Goal: Information Seeking & Learning: Learn about a topic

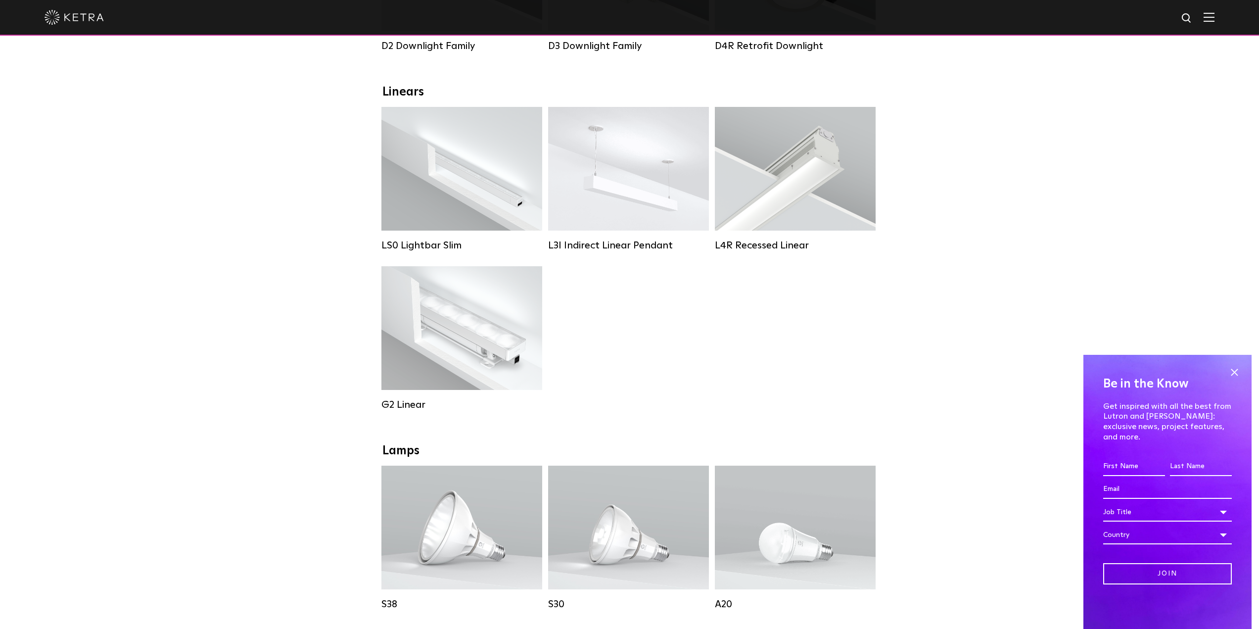
scroll to position [297, 0]
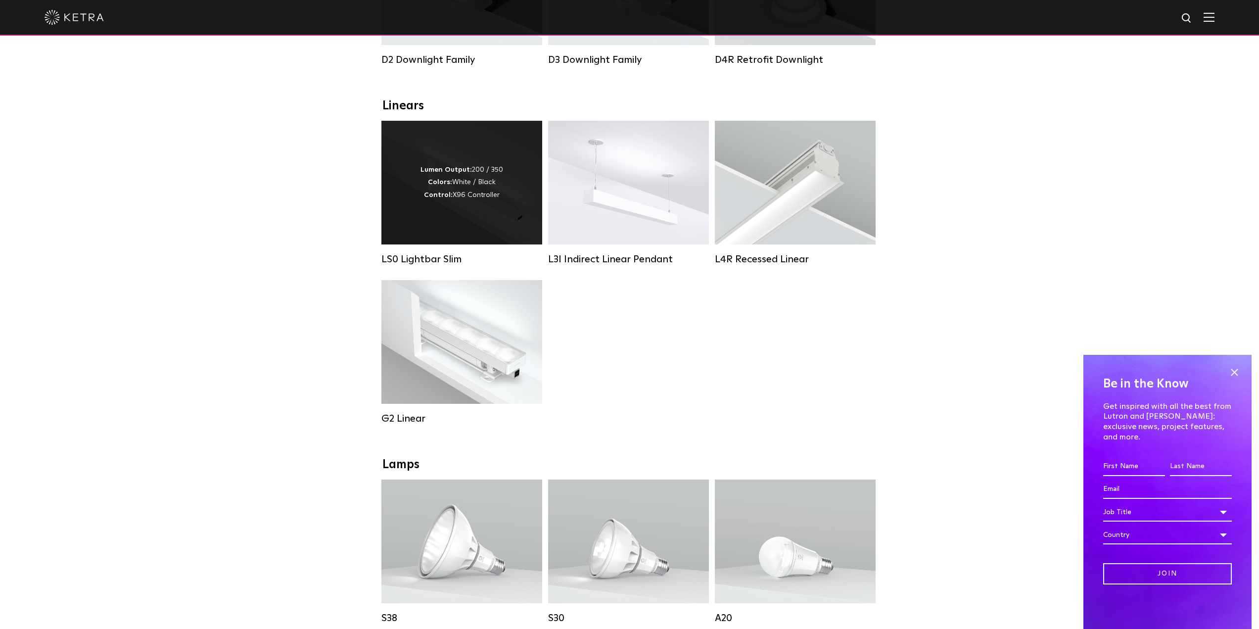
click at [424, 210] on div "Lumen Output: 200 / 350 Colors: White / Black Control: X96 Controller" at bounding box center [461, 183] width 161 height 124
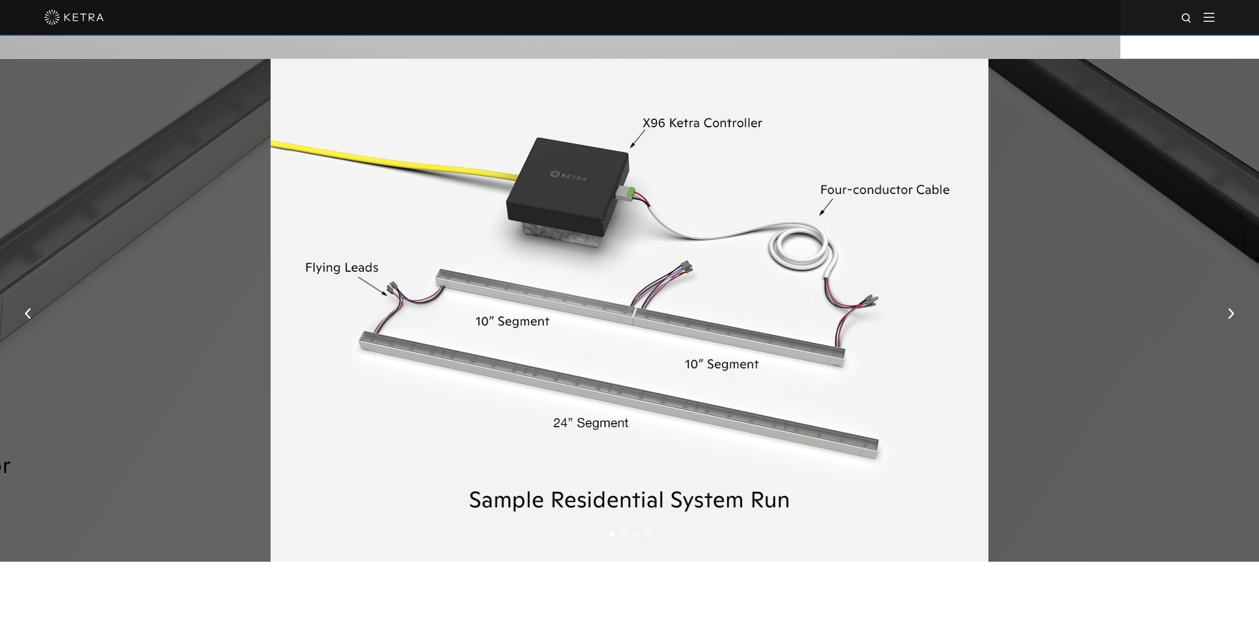
scroll to position [1632, 0]
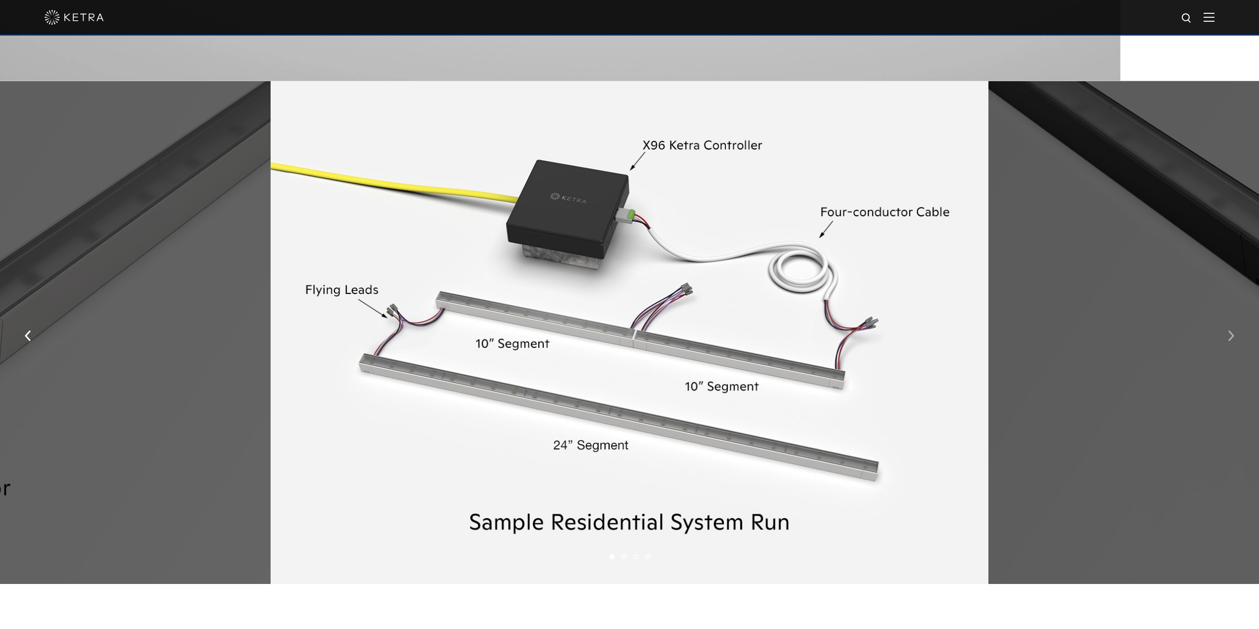
click at [1232, 341] on img "button" at bounding box center [1230, 335] width 6 height 11
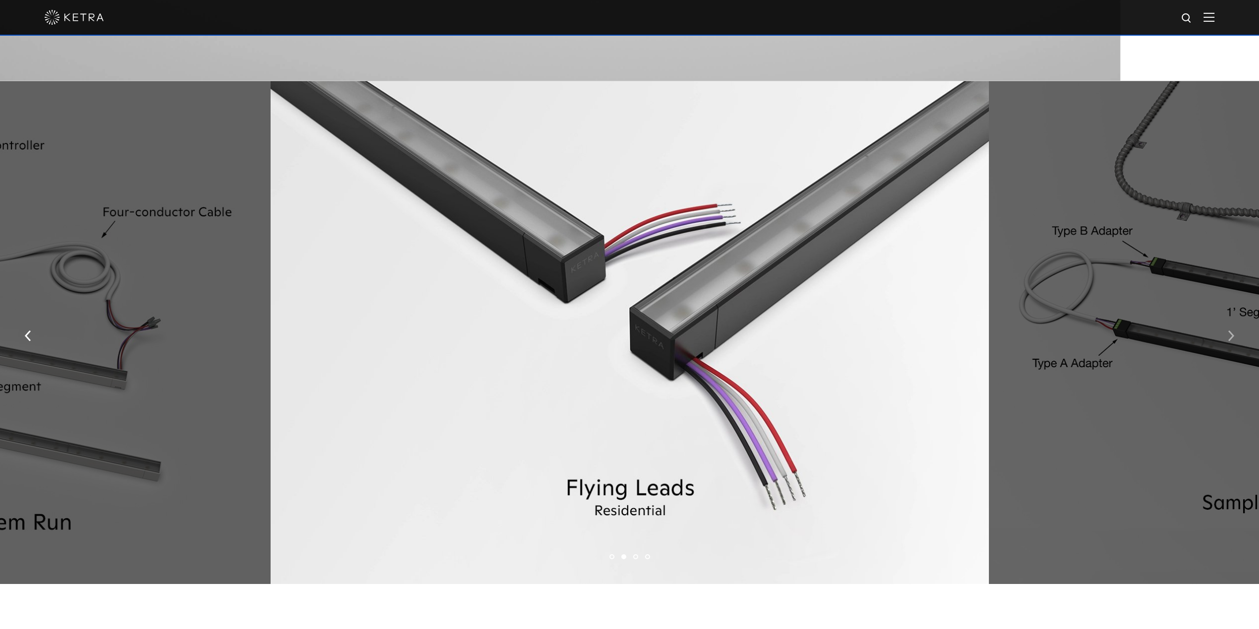
click at [1232, 341] on img "button" at bounding box center [1230, 335] width 6 height 11
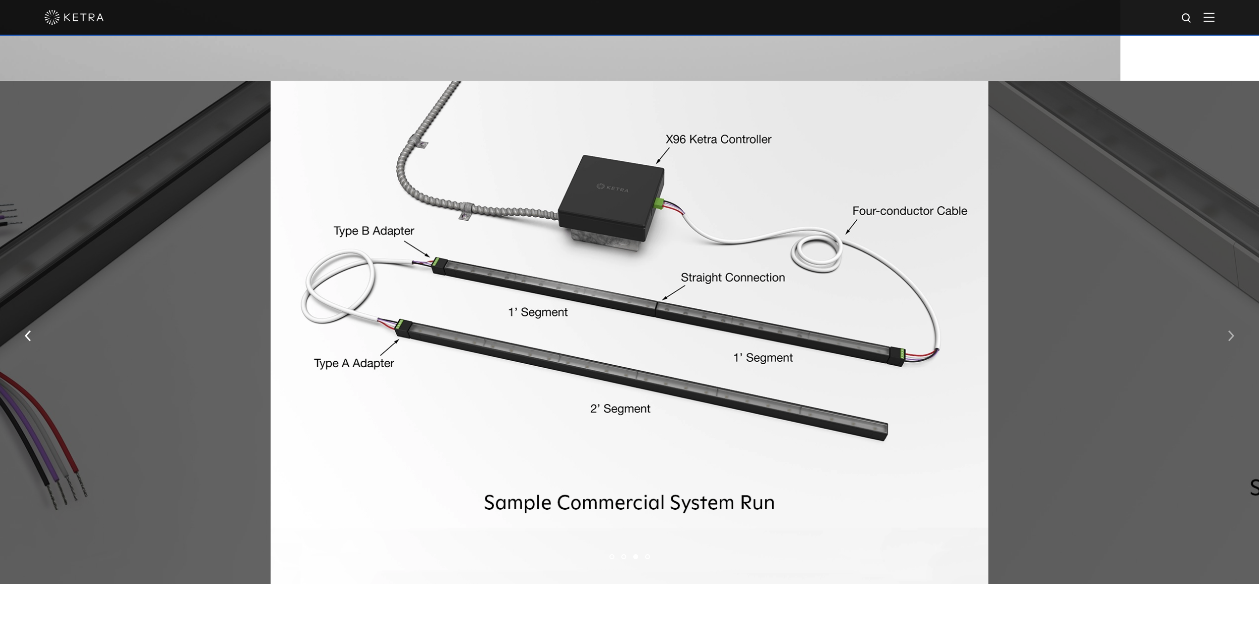
click at [1232, 341] on img "button" at bounding box center [1230, 335] width 6 height 11
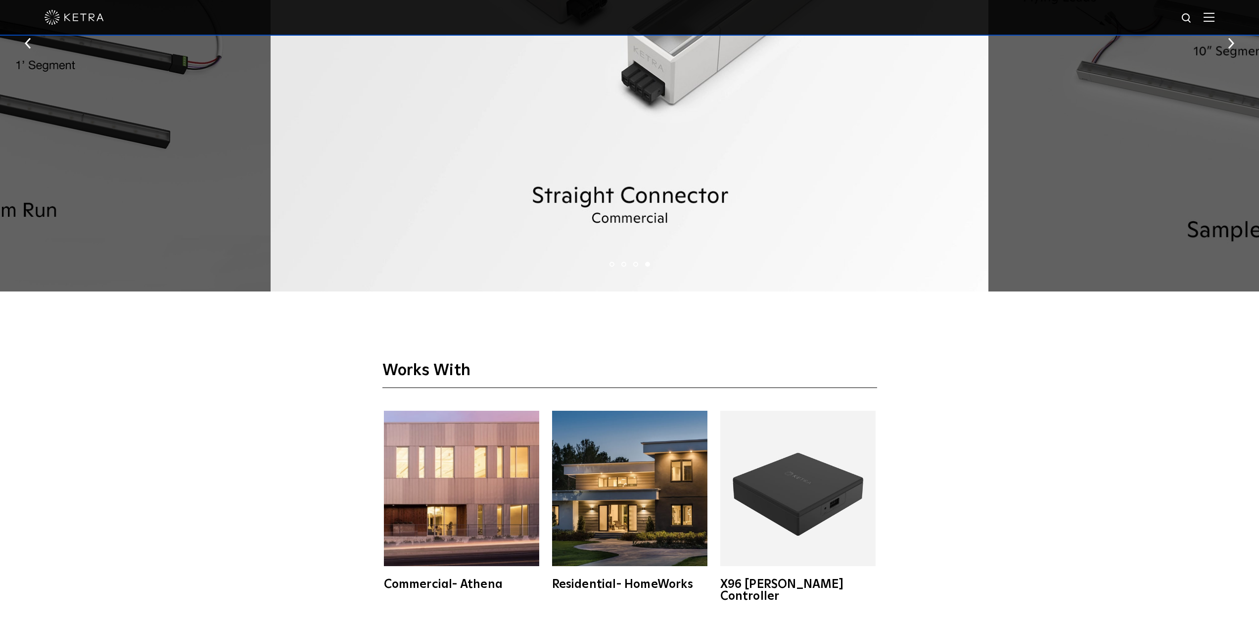
scroll to position [0, 0]
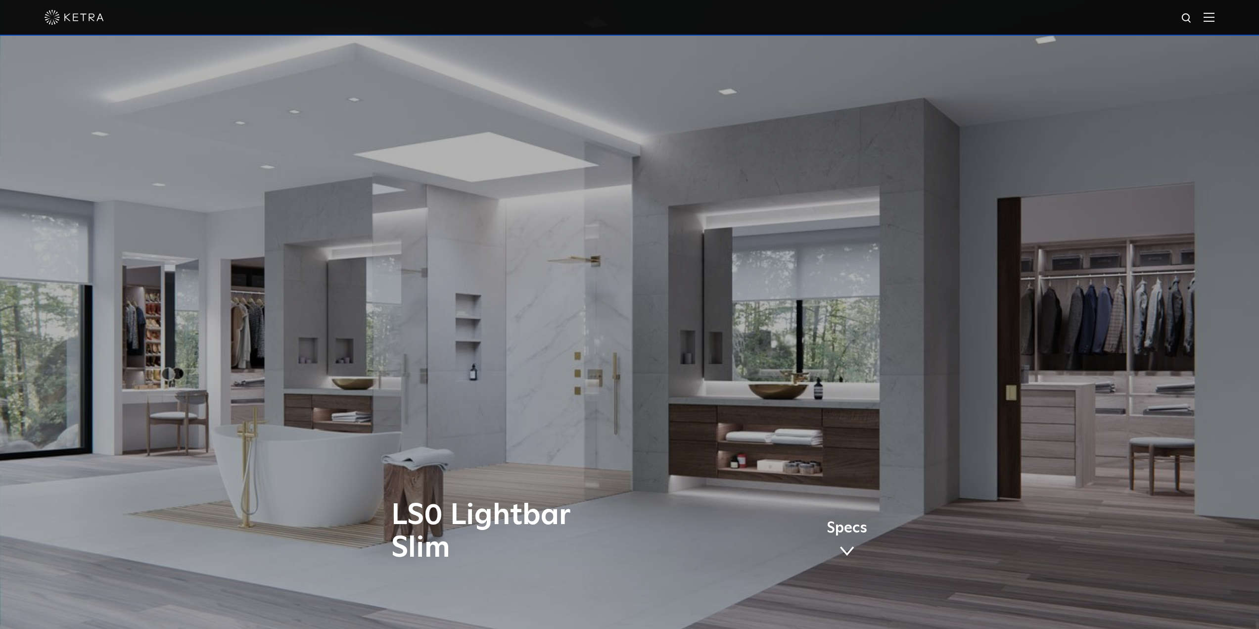
drag, startPoint x: 963, startPoint y: 434, endPoint x: 726, endPoint y: 127, distance: 387.8
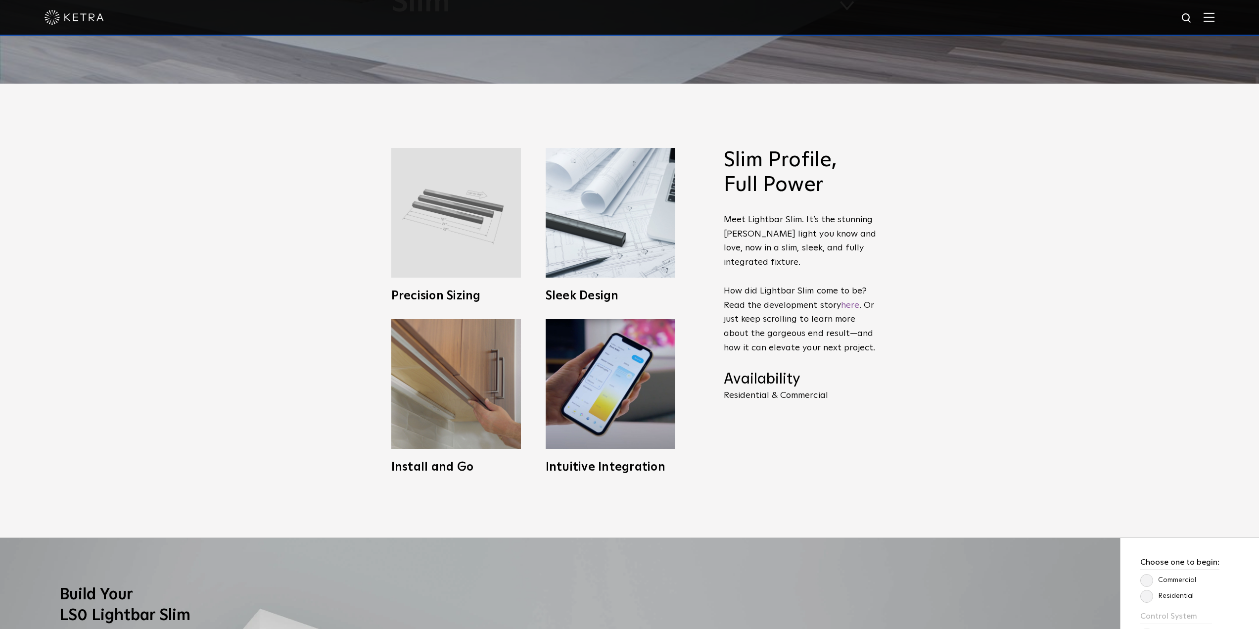
scroll to position [544, 0]
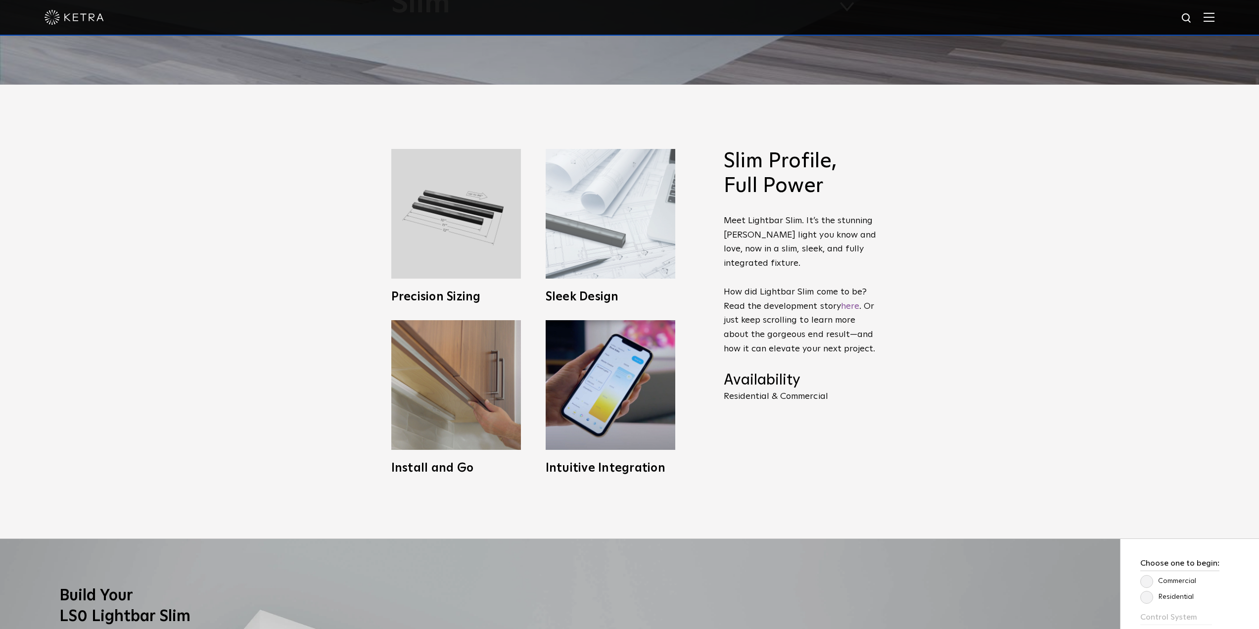
click at [638, 257] on img at bounding box center [610, 214] width 130 height 130
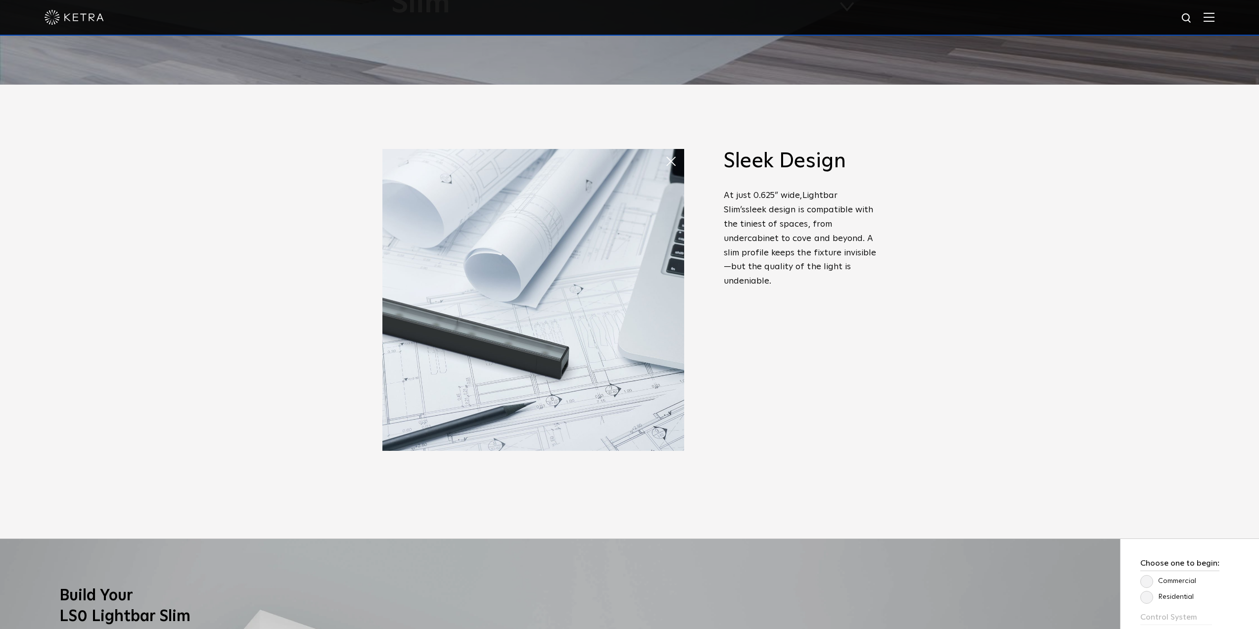
click at [781, 336] on div "Slim Profile, Full Power Meet Lightbar Slim. It’s the stunning Ketra light you …" at bounding box center [799, 286] width 153 height 275
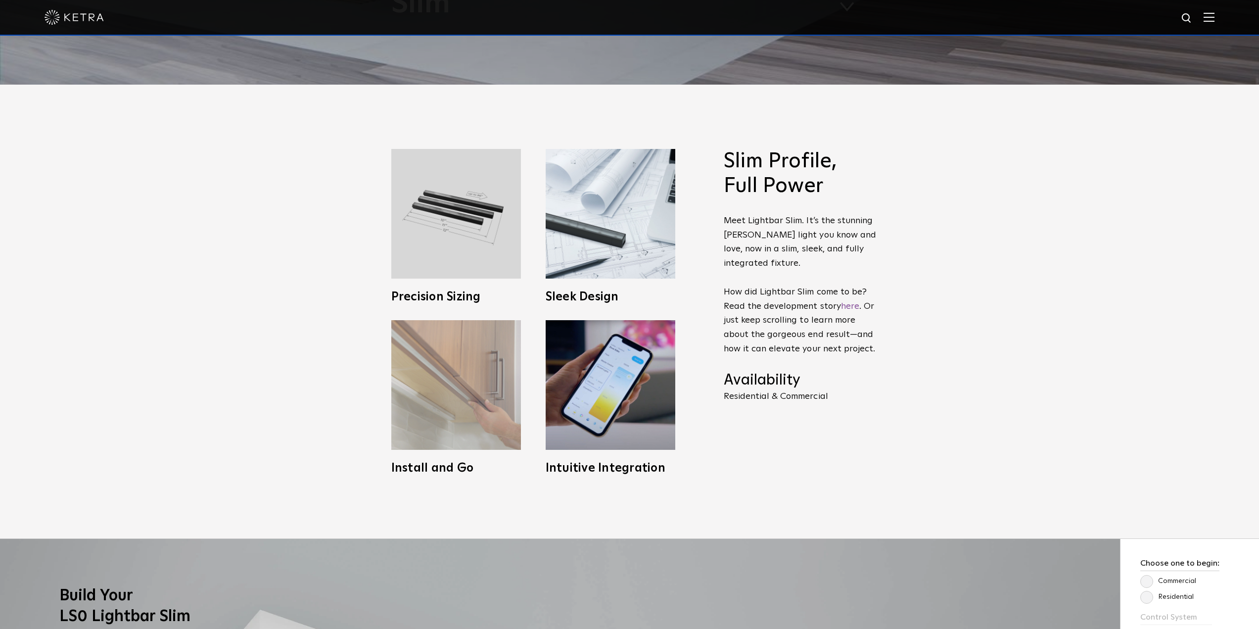
click at [442, 405] on img at bounding box center [456, 385] width 130 height 130
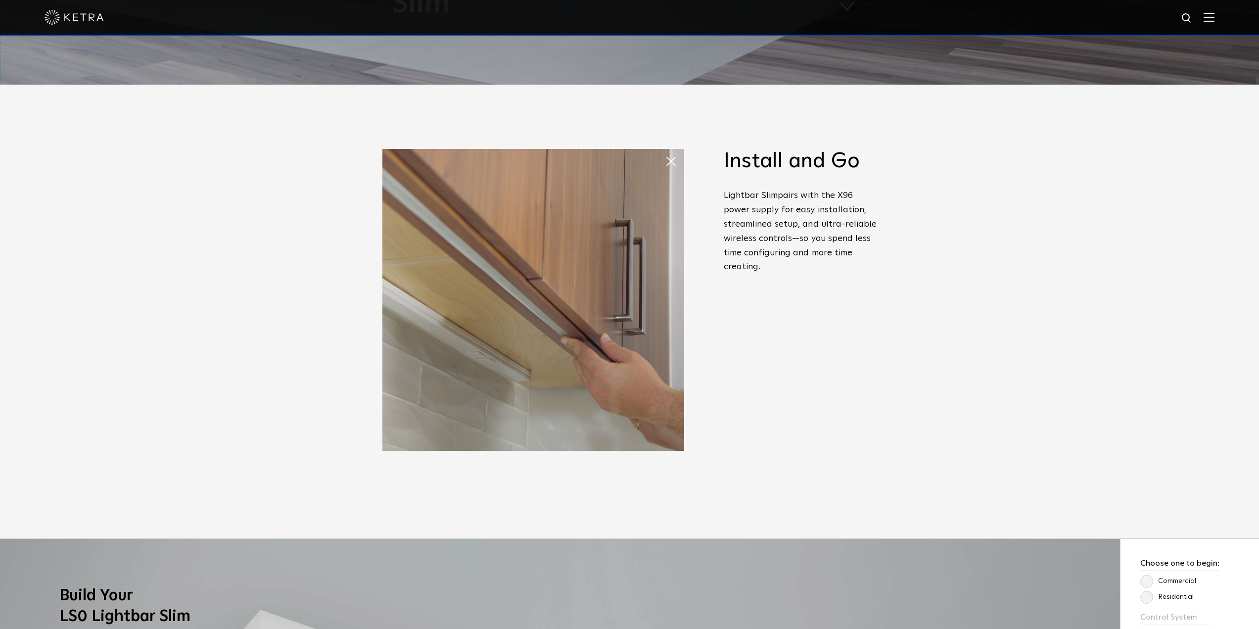
click at [861, 489] on div "Slim Profile, Full Power Meet Lightbar Slim. It’s the stunning Ketra light you …" at bounding box center [629, 311] width 1259 height 453
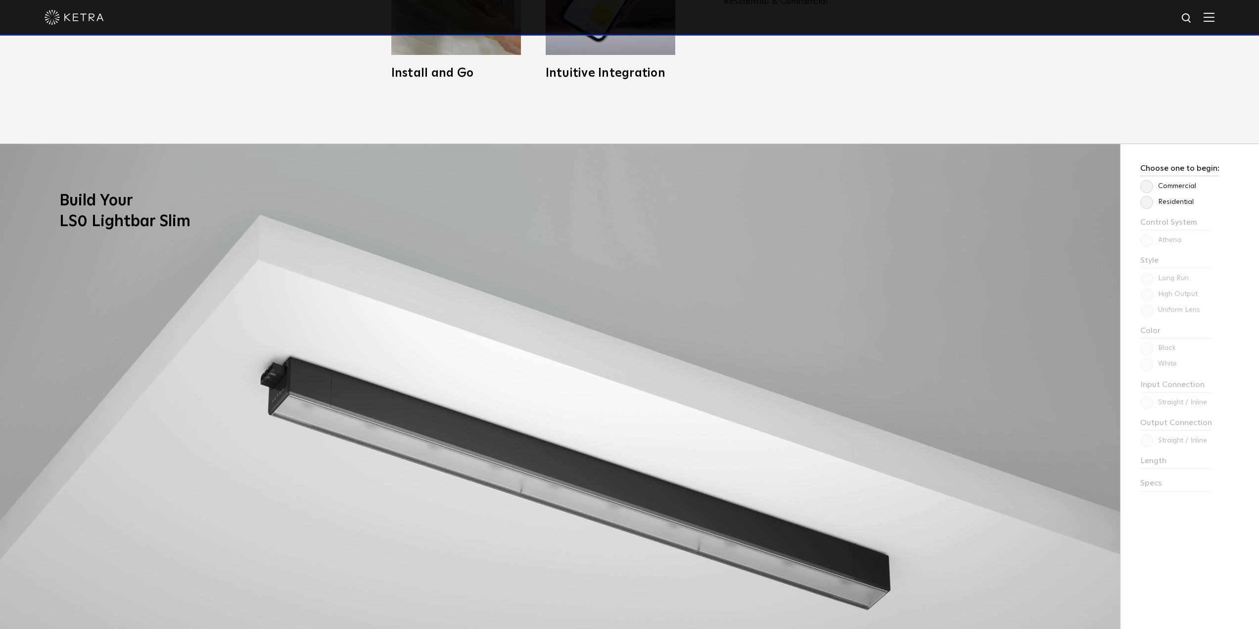
scroll to position [989, 0]
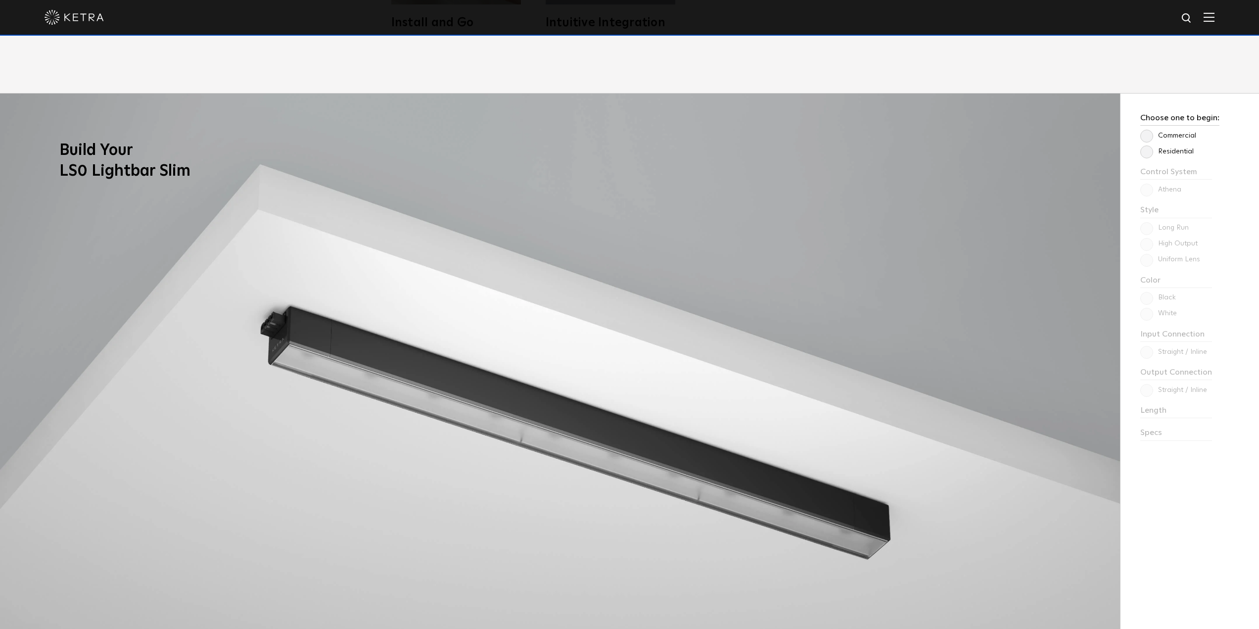
click at [1145, 152] on label "Residential" at bounding box center [1166, 151] width 53 height 8
click at [0, 0] on input "Residential" at bounding box center [0, 0] width 0 height 0
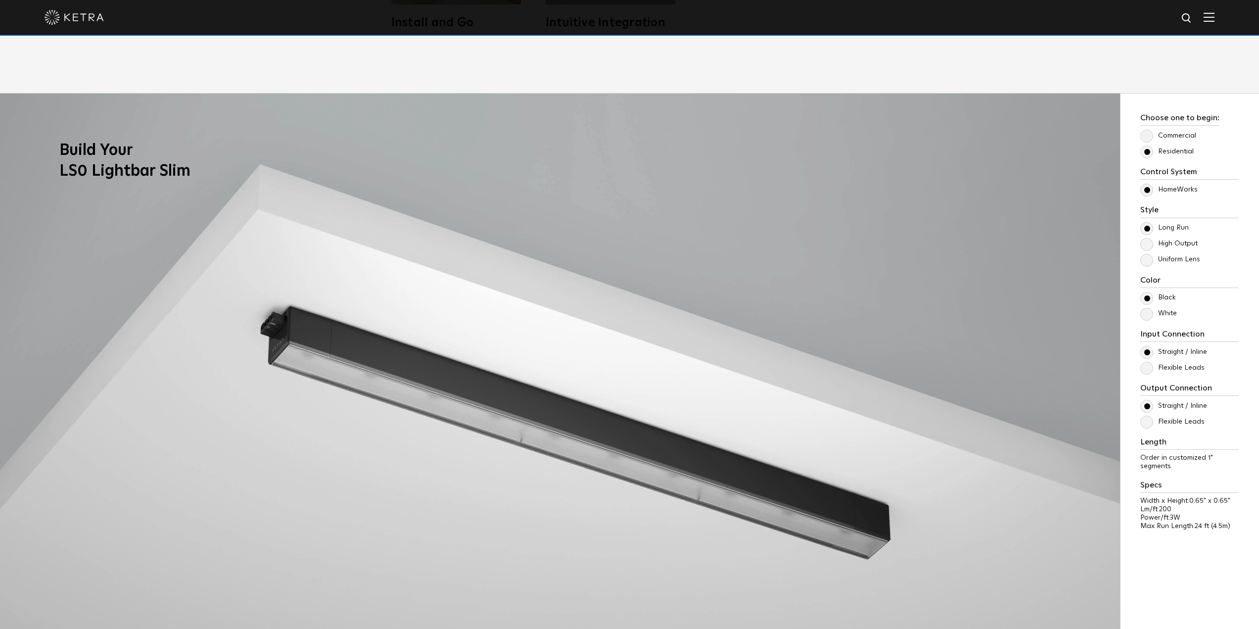
click at [1147, 261] on label "Uniform Lens" at bounding box center [1170, 259] width 60 height 8
click at [0, 0] on input "Uniform Lens" at bounding box center [0, 0] width 0 height 0
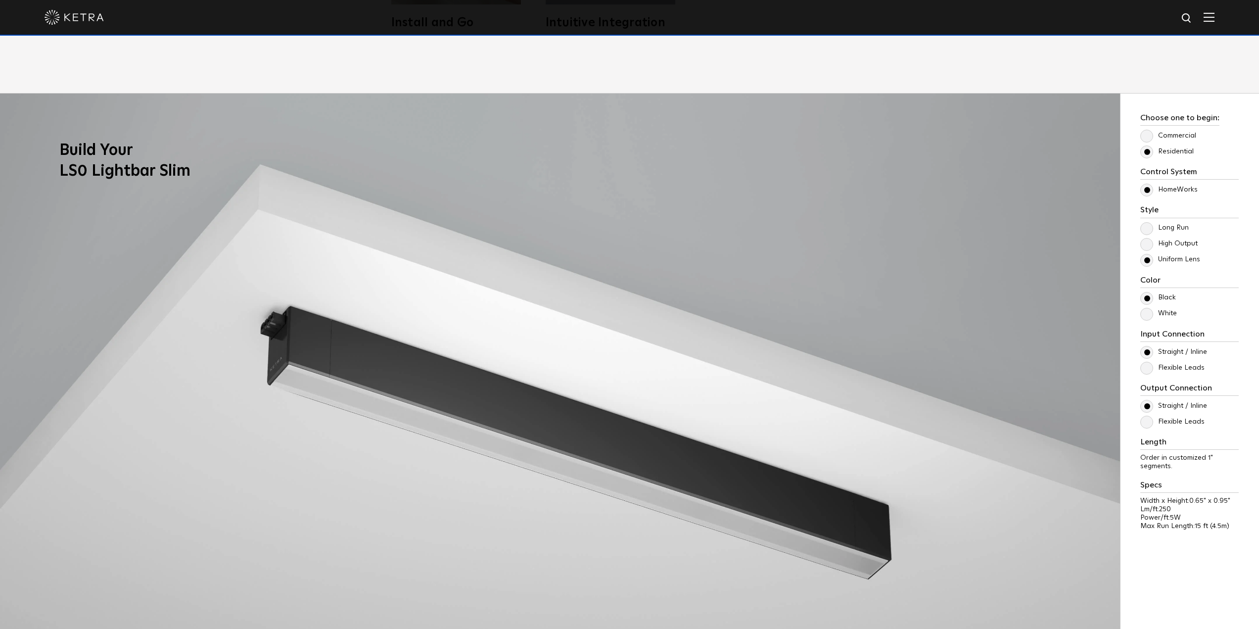
click at [1144, 239] on label "High Output" at bounding box center [1168, 243] width 57 height 8
click at [0, 0] on input "High Output" at bounding box center [0, 0] width 0 height 0
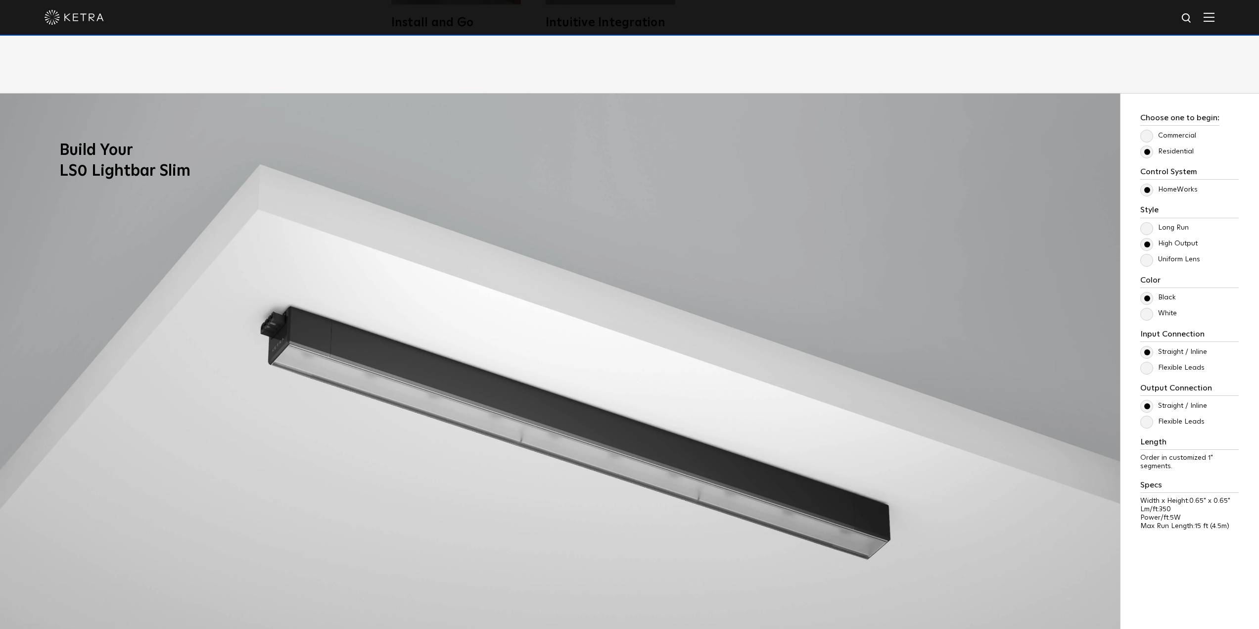
click at [1143, 219] on div "Style Long Run High Output Uniform Lens" at bounding box center [1189, 235] width 98 height 60
click at [1147, 231] on label "Long Run" at bounding box center [1164, 228] width 48 height 8
click at [0, 0] on input "Long Run" at bounding box center [0, 0] width 0 height 0
click at [1149, 241] on label "High Output" at bounding box center [1168, 243] width 57 height 8
click at [0, 0] on input "High Output" at bounding box center [0, 0] width 0 height 0
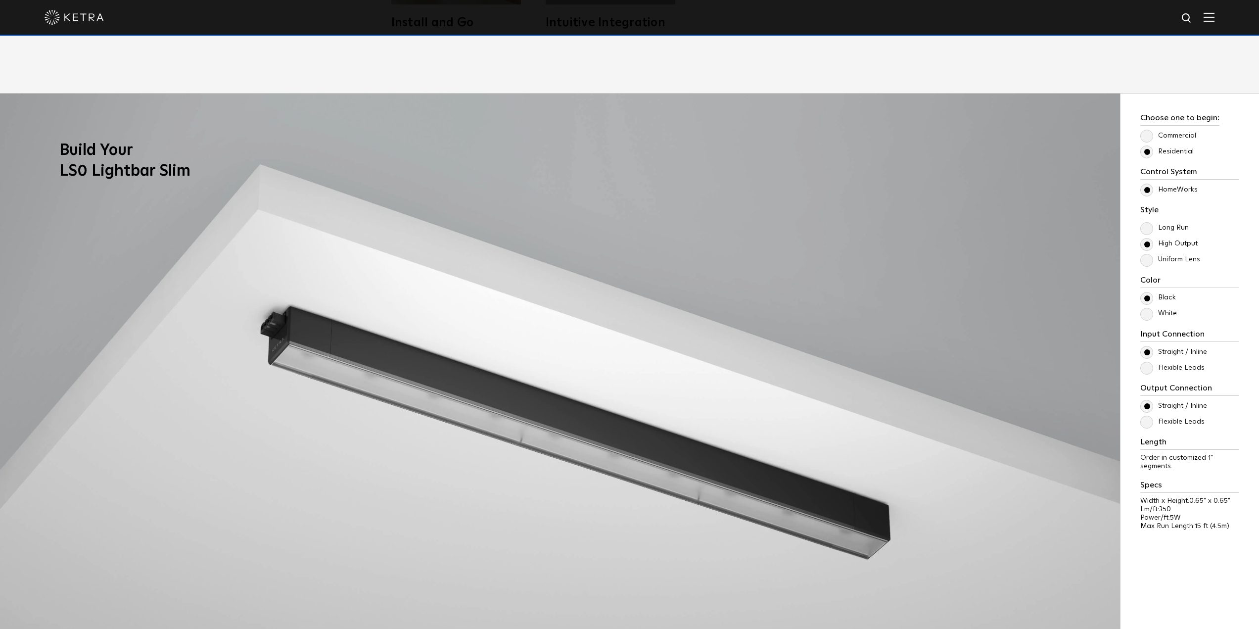
click at [1146, 259] on label "Uniform Lens" at bounding box center [1170, 259] width 60 height 8
click at [0, 0] on input "Uniform Lens" at bounding box center [0, 0] width 0 height 0
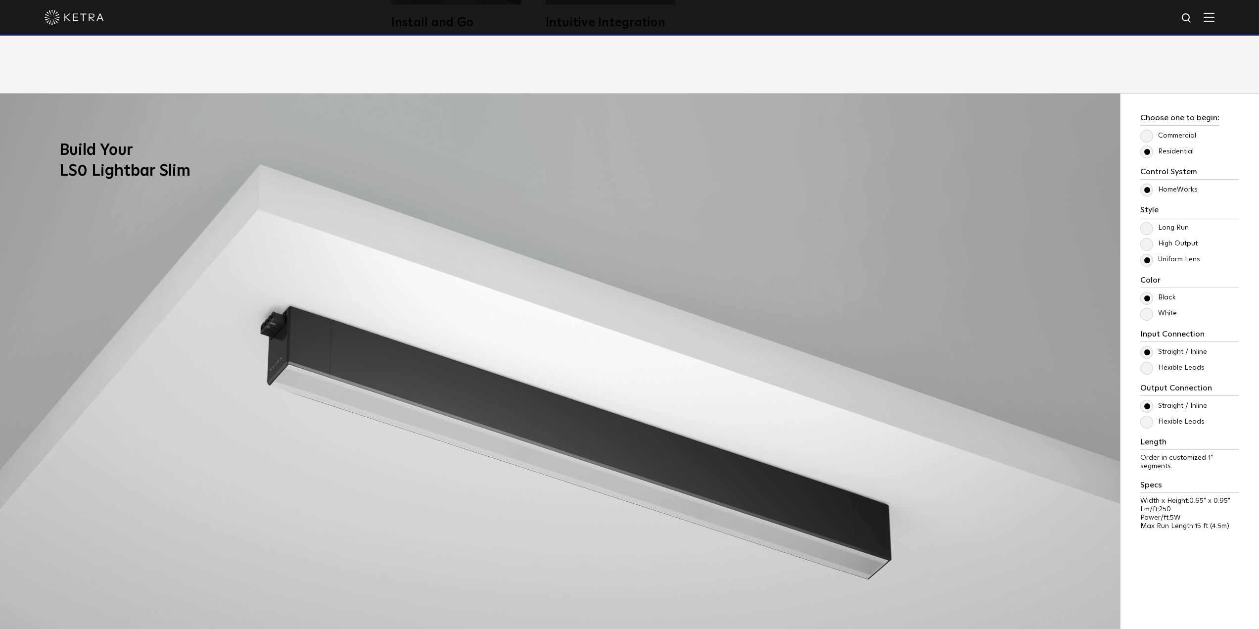
click at [1147, 247] on label "High Output" at bounding box center [1168, 243] width 57 height 8
click at [0, 0] on input "High Output" at bounding box center [0, 0] width 0 height 0
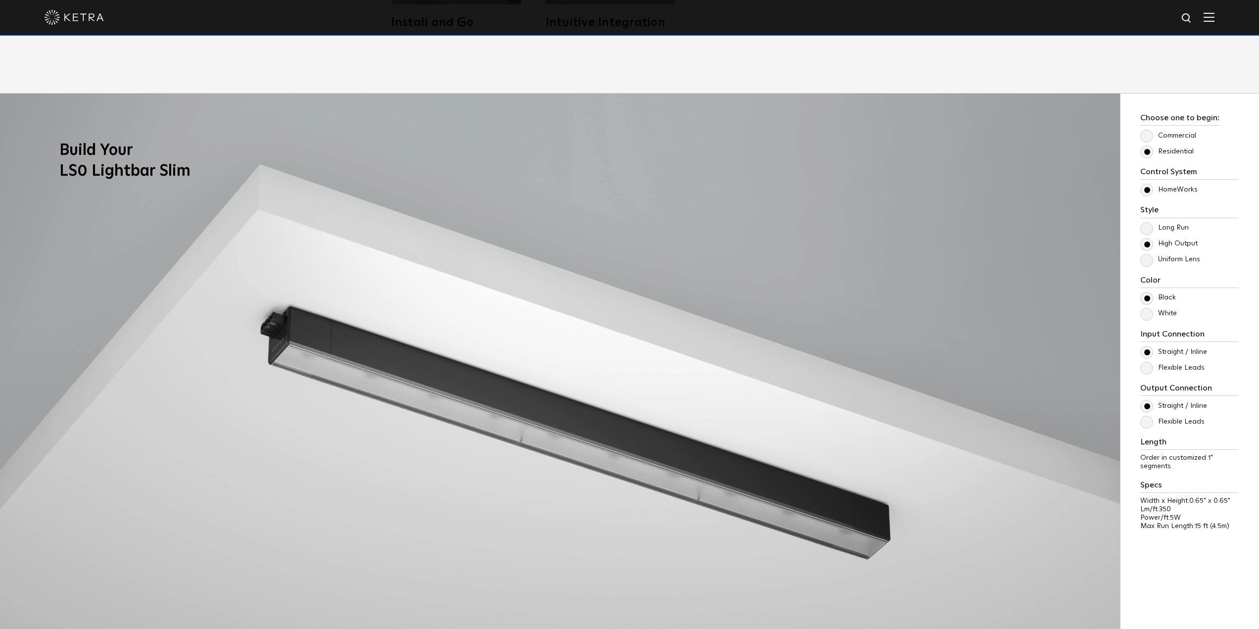
click at [1147, 262] on label "Uniform Lens" at bounding box center [1170, 259] width 60 height 8
click at [0, 0] on input "Uniform Lens" at bounding box center [0, 0] width 0 height 0
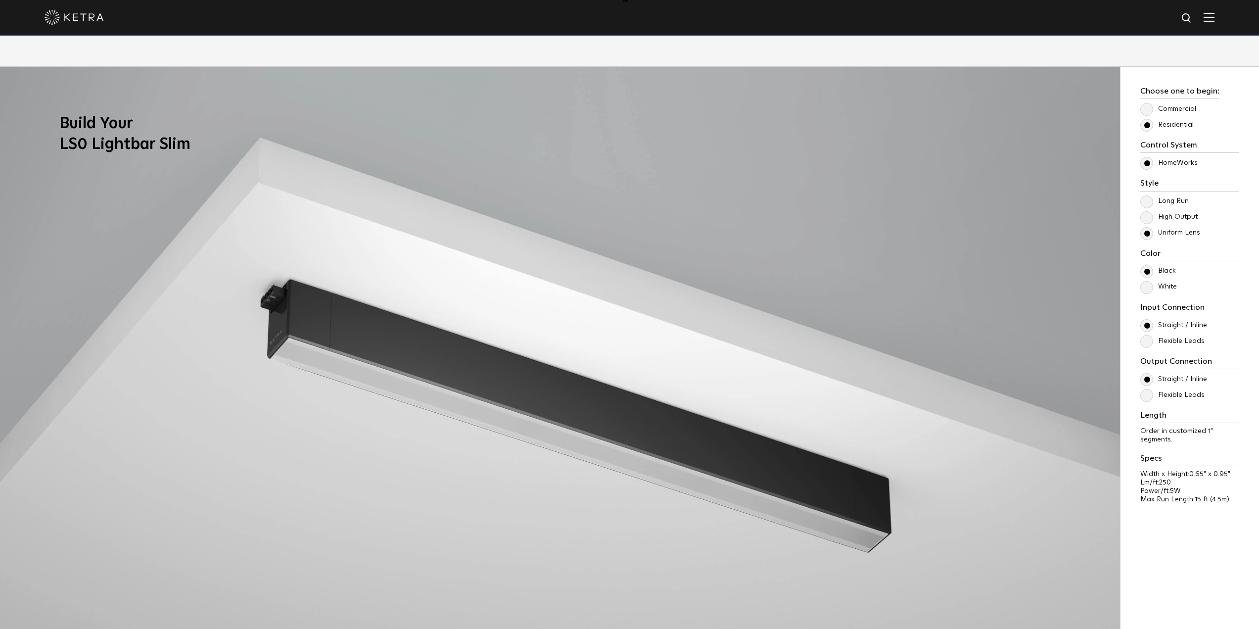
scroll to position [1038, 0]
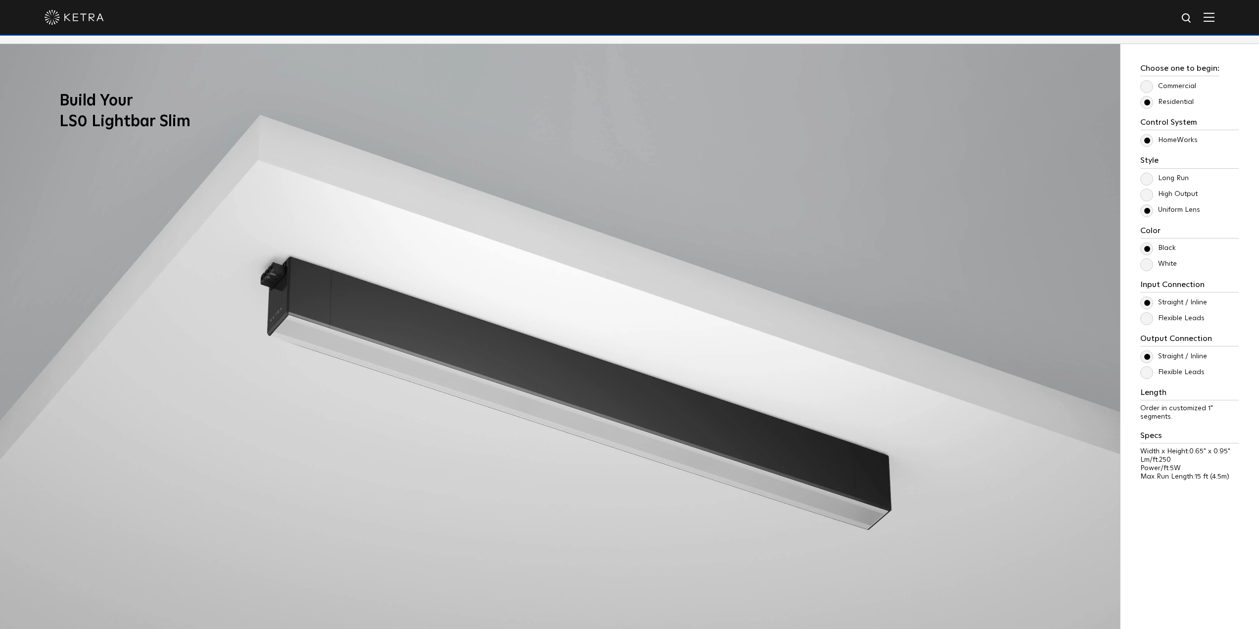
click at [1146, 264] on label "White" at bounding box center [1158, 264] width 37 height 8
click at [0, 0] on input "White" at bounding box center [0, 0] width 0 height 0
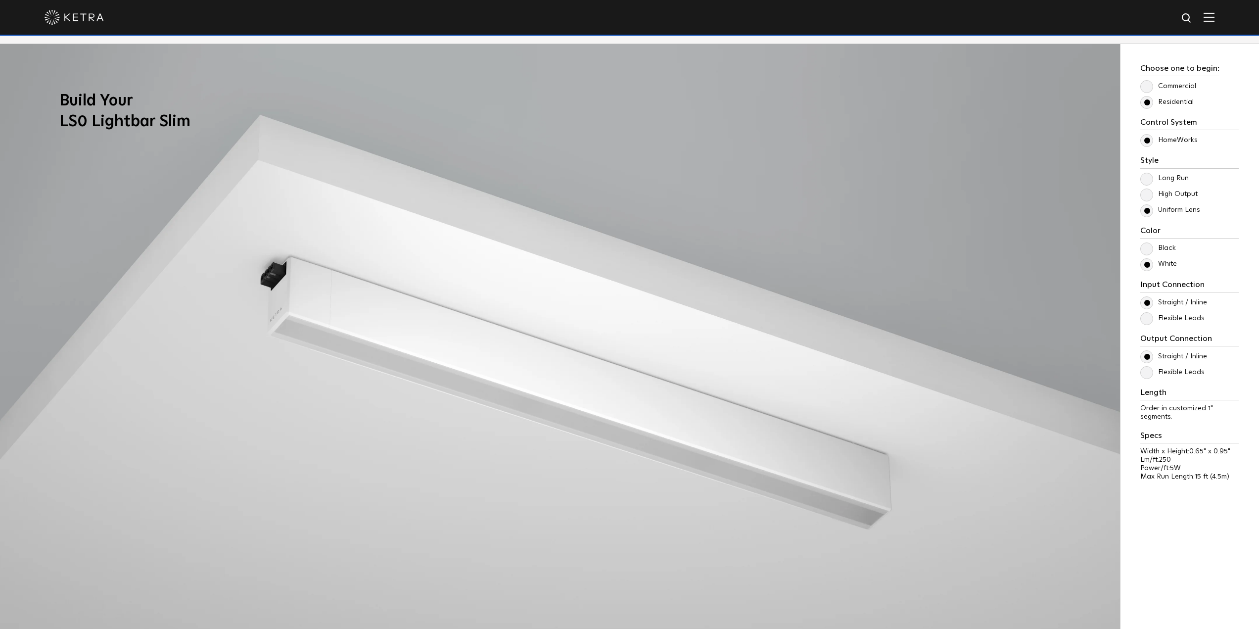
click at [1141, 243] on p "Black" at bounding box center [1189, 248] width 98 height 12
click at [1148, 248] on label "Black" at bounding box center [1158, 248] width 36 height 8
click at [0, 0] on input "Black" at bounding box center [0, 0] width 0 height 0
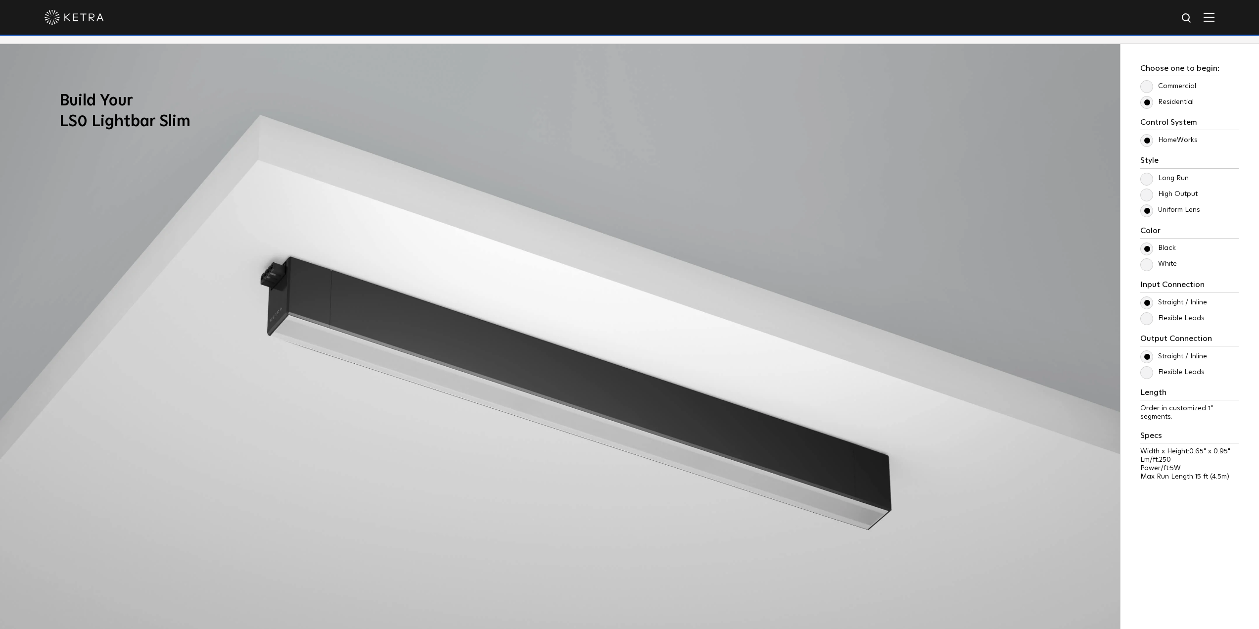
click at [1149, 320] on label "Flexible Leads" at bounding box center [1172, 318] width 64 height 8
click at [0, 0] on input "Flexible Leads" at bounding box center [0, 0] width 0 height 0
click at [1148, 303] on label "Straight / Inline" at bounding box center [1173, 302] width 67 height 8
click at [0, 0] on input "Straight / Inline" at bounding box center [0, 0] width 0 height 0
click at [1143, 371] on label "Flexible Leads" at bounding box center [1172, 372] width 64 height 8
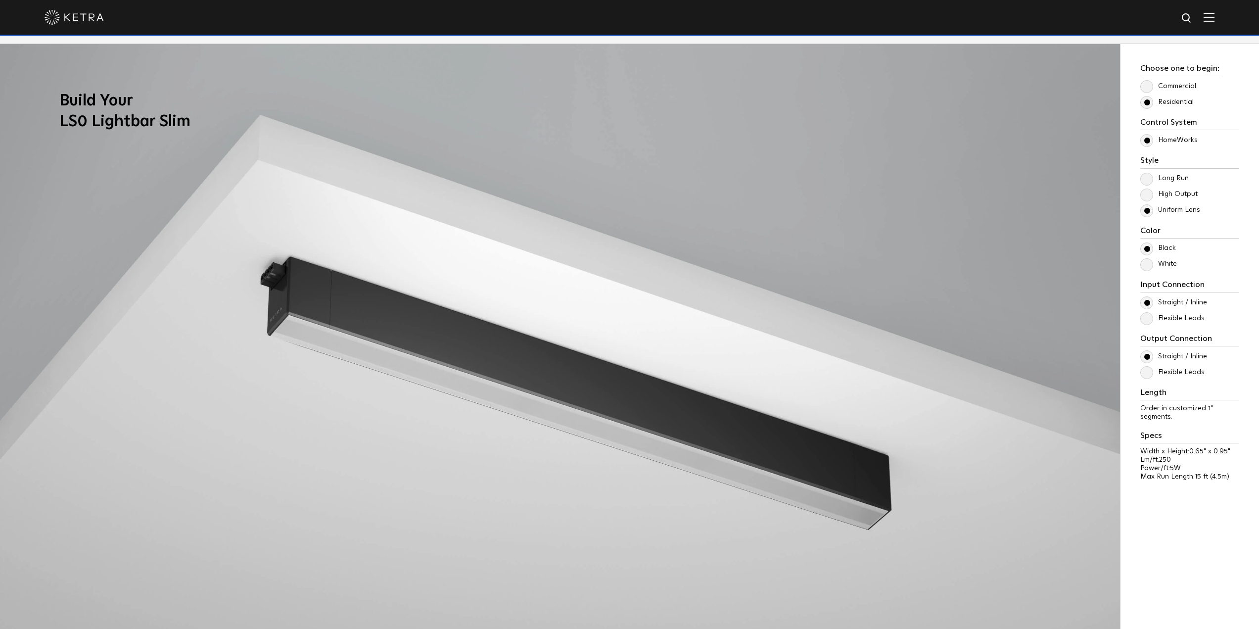
click at [0, 0] on input "Flexible Leads" at bounding box center [0, 0] width 0 height 0
click at [1143, 358] on label "Straight / Inline" at bounding box center [1173, 356] width 67 height 8
click at [0, 0] on input "Straight / Inline" at bounding box center [0, 0] width 0 height 0
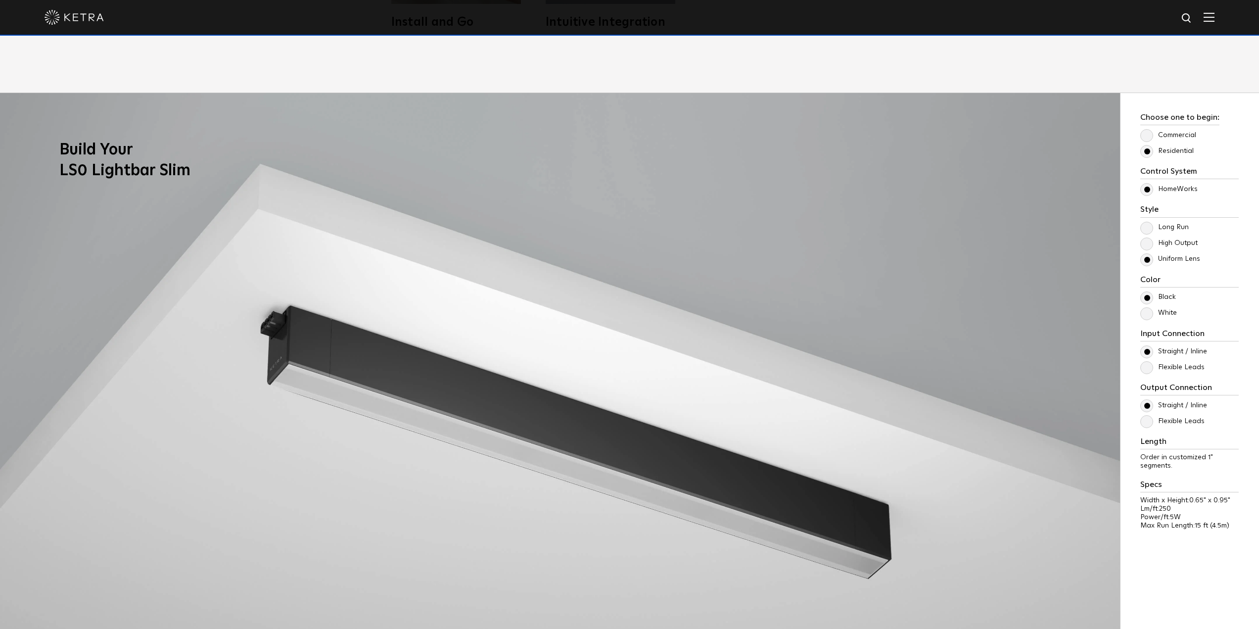
scroll to position [989, 0]
click at [1148, 247] on label "High Output" at bounding box center [1168, 243] width 57 height 8
click at [0, 0] on input "High Output" at bounding box center [0, 0] width 0 height 0
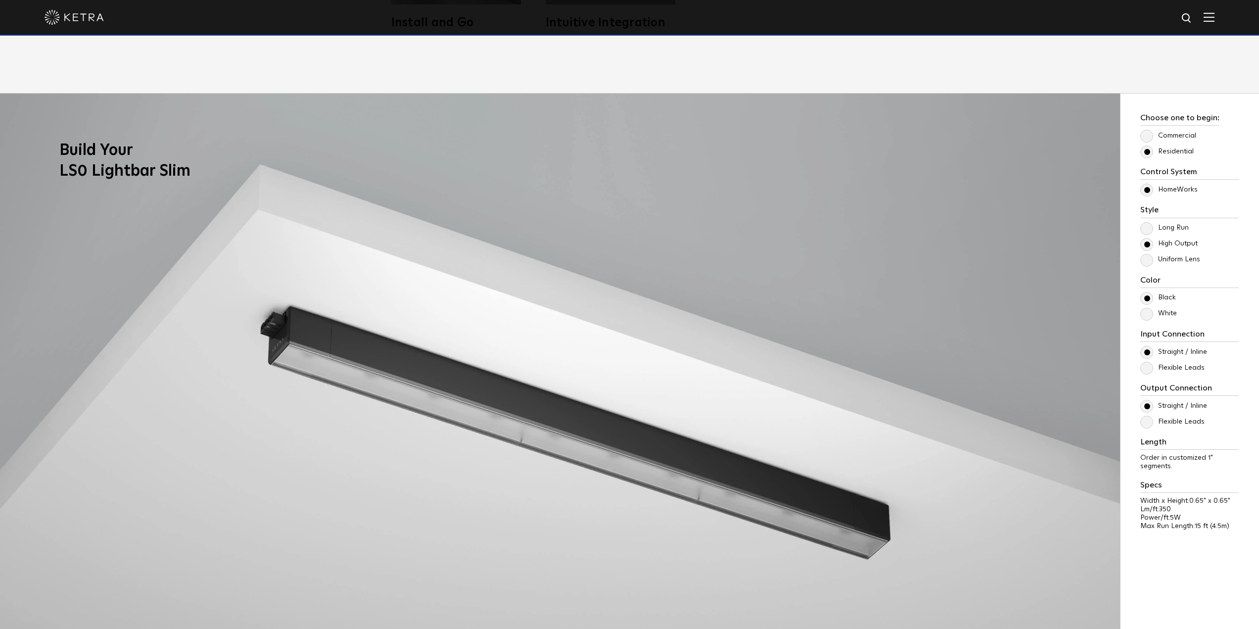
click at [1146, 264] on label "Uniform Lens" at bounding box center [1170, 259] width 60 height 8
click at [0, 0] on input "Uniform Lens" at bounding box center [0, 0] width 0 height 0
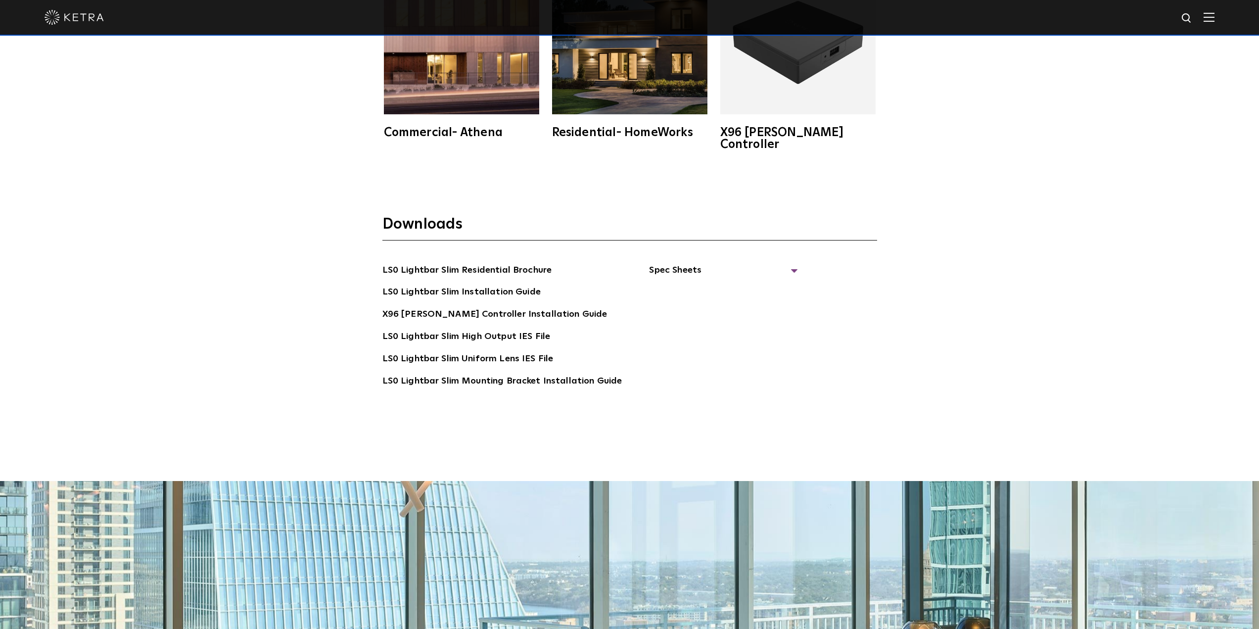
scroll to position [2374, 0]
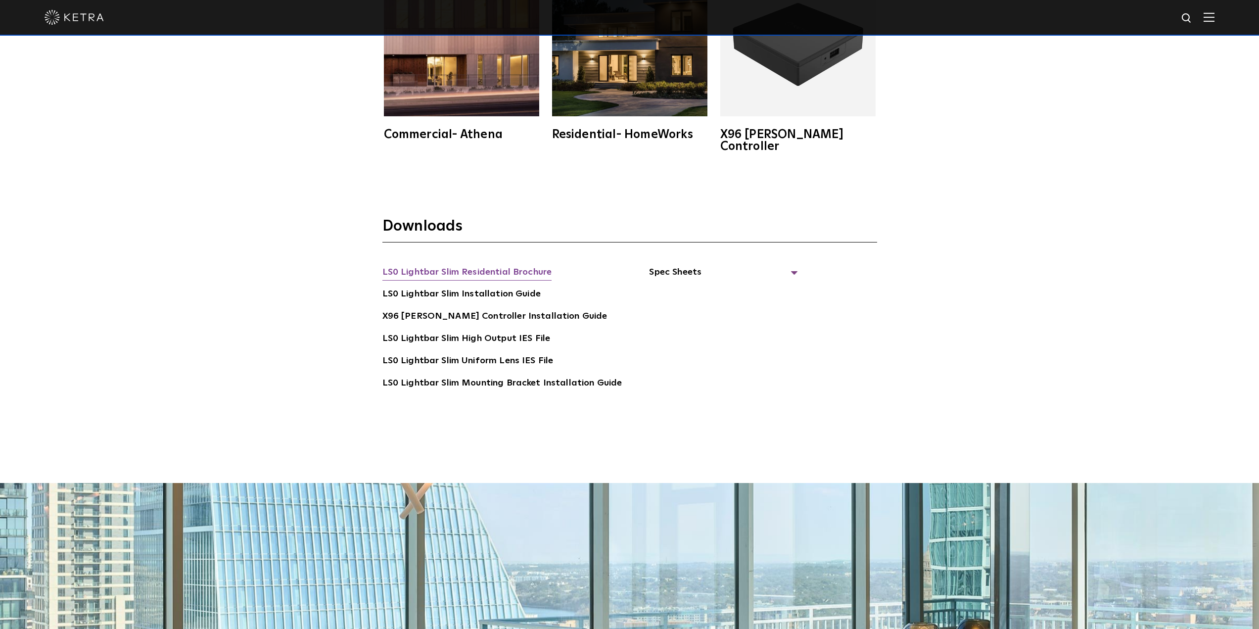
click at [526, 265] on link "LS0 Lightbar Slim Residential Brochure" at bounding box center [467, 273] width 170 height 16
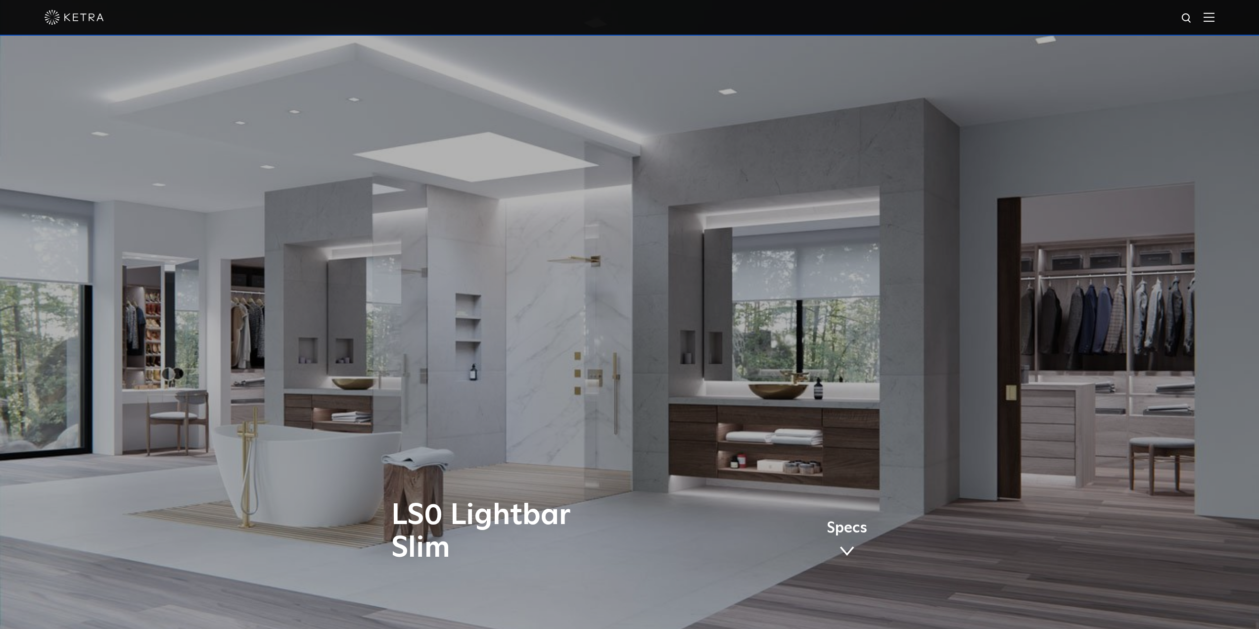
click at [57, 22] on img at bounding box center [74, 17] width 59 height 15
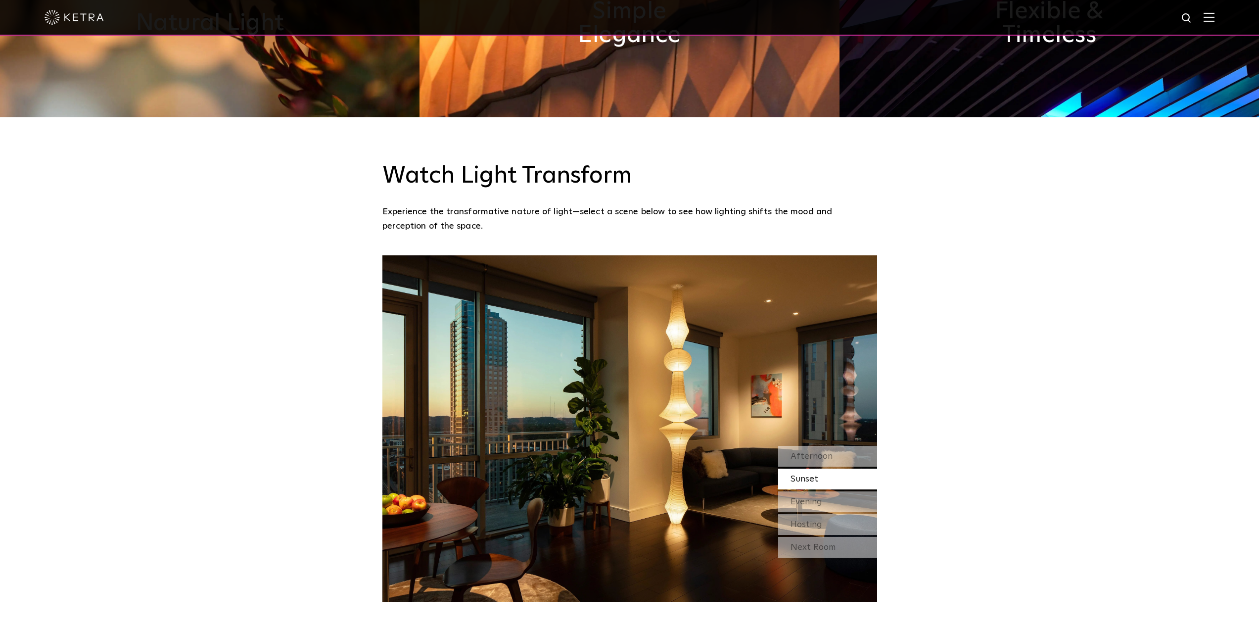
scroll to position [890, 0]
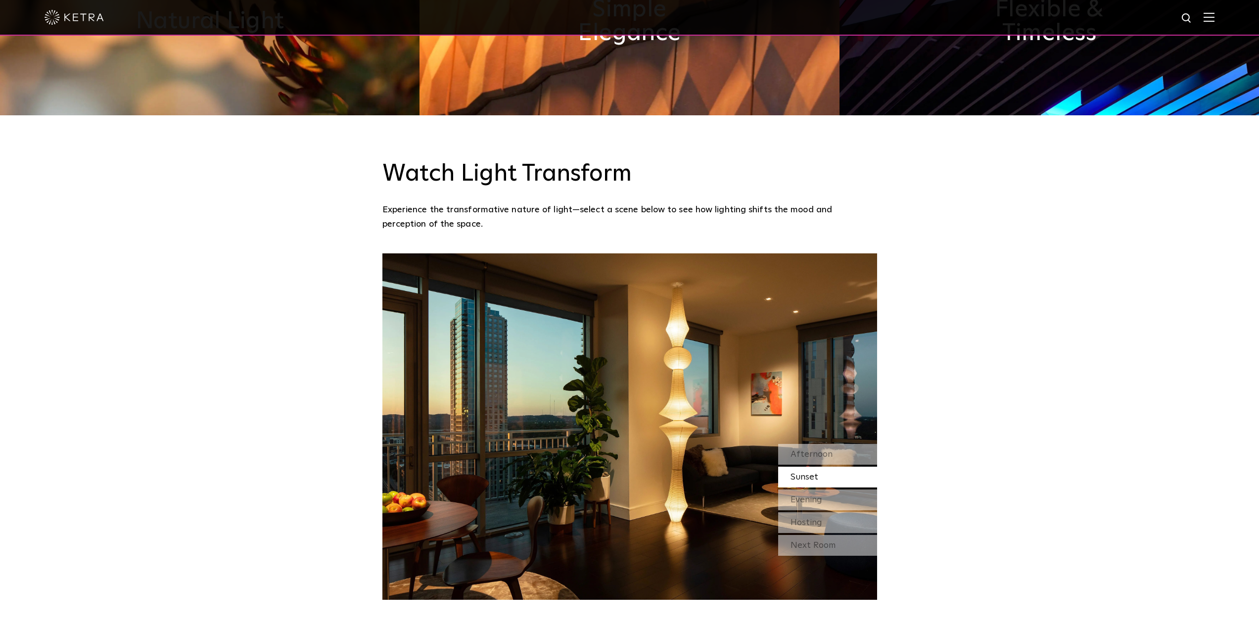
click at [829, 482] on div "Afternoon Sunset Evening Hosting" at bounding box center [827, 488] width 99 height 89
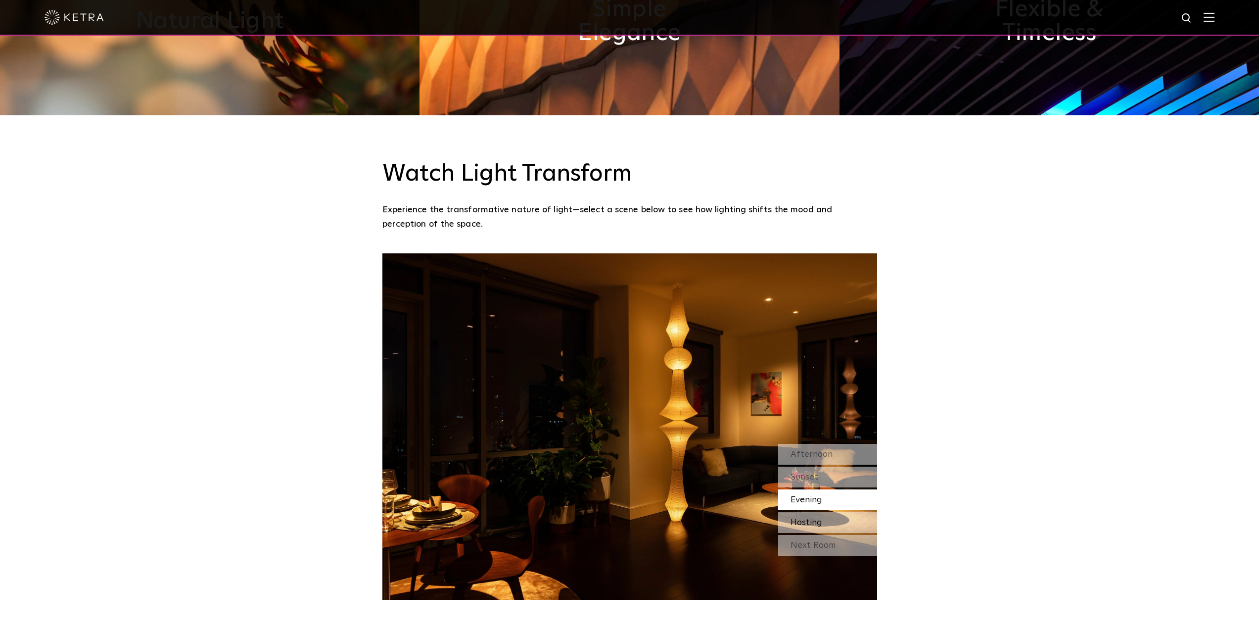
click at [828, 512] on div "Hosting" at bounding box center [827, 522] width 99 height 21
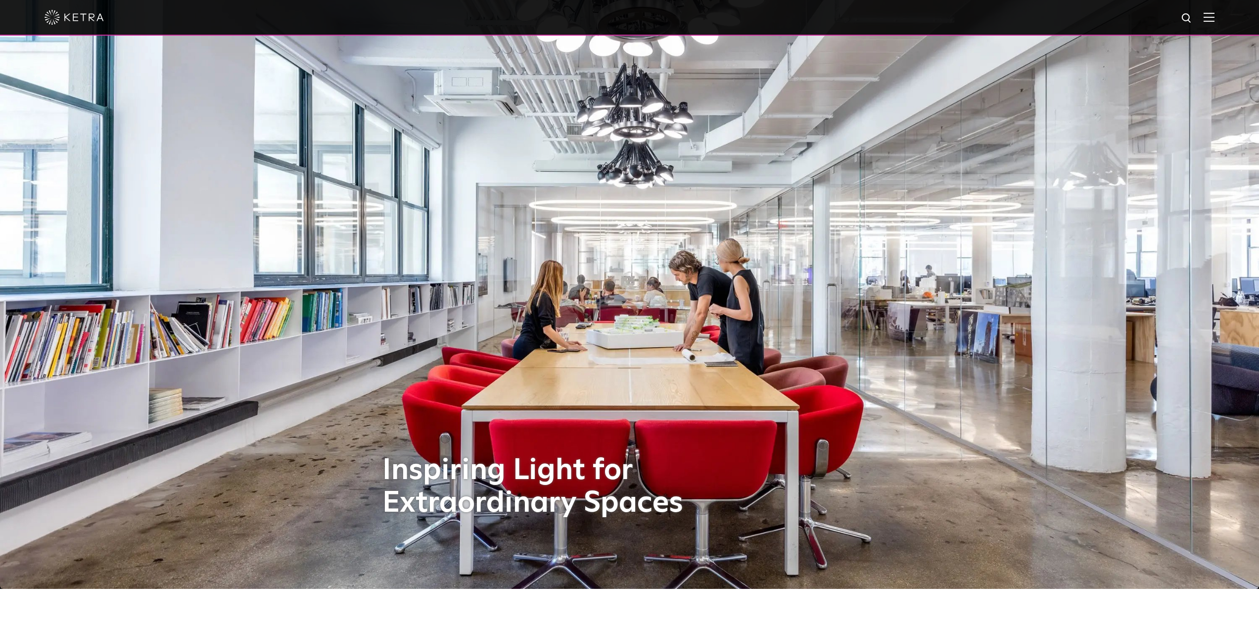
scroll to position [0, 0]
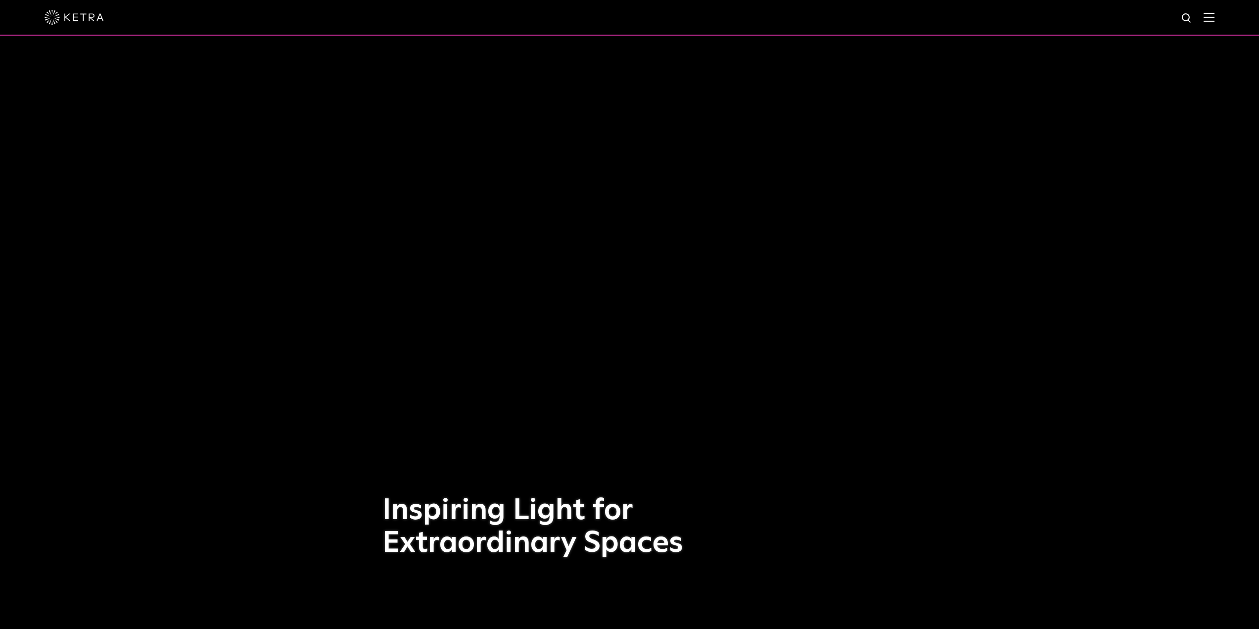
click at [1213, 24] on div at bounding box center [630, 17] width 1170 height 35
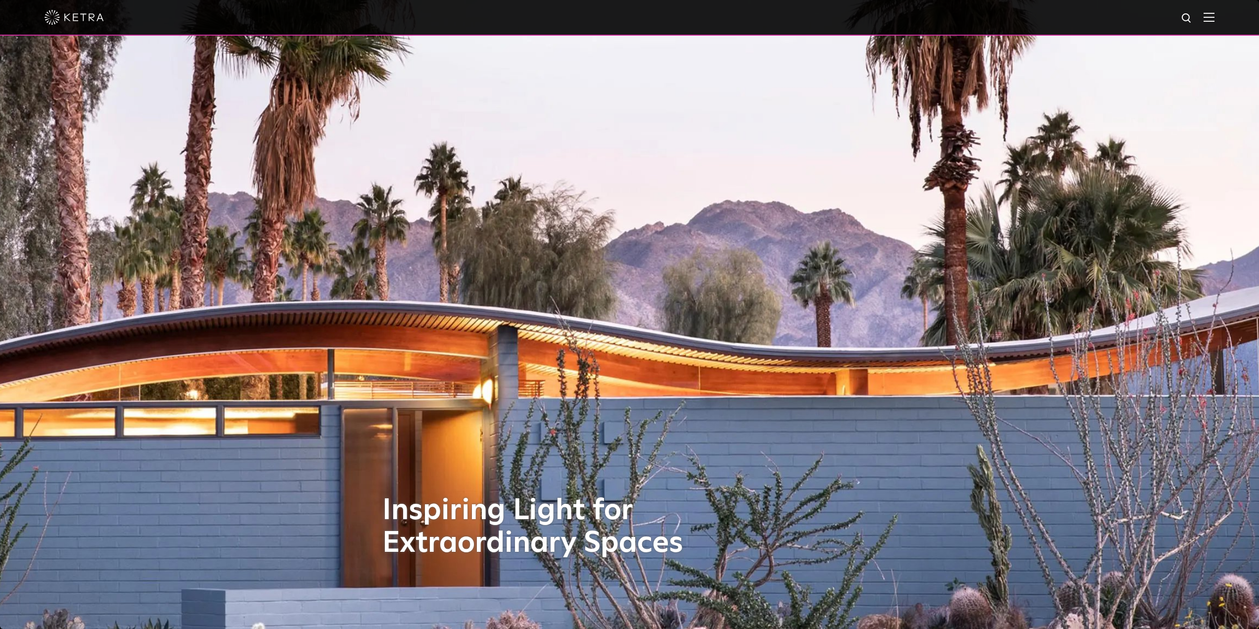
click at [1210, 19] on div at bounding box center [630, 17] width 1170 height 35
click at [1214, 19] on img at bounding box center [1208, 16] width 11 height 9
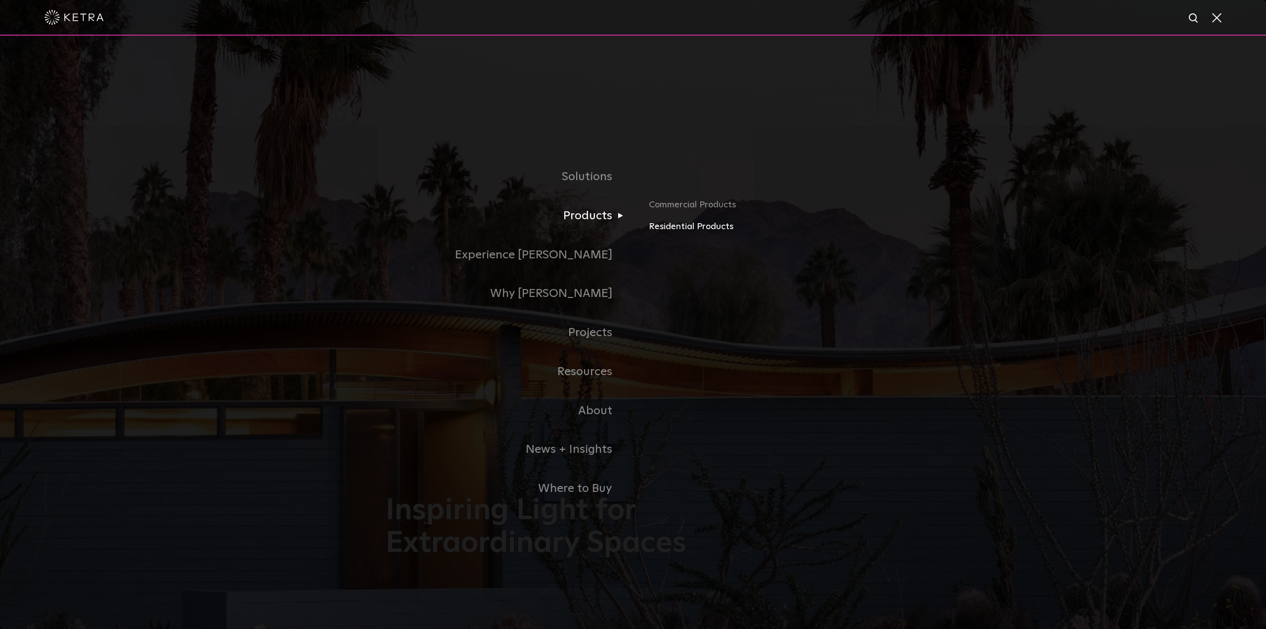
click at [679, 230] on link "Residential Products" at bounding box center [764, 227] width 231 height 14
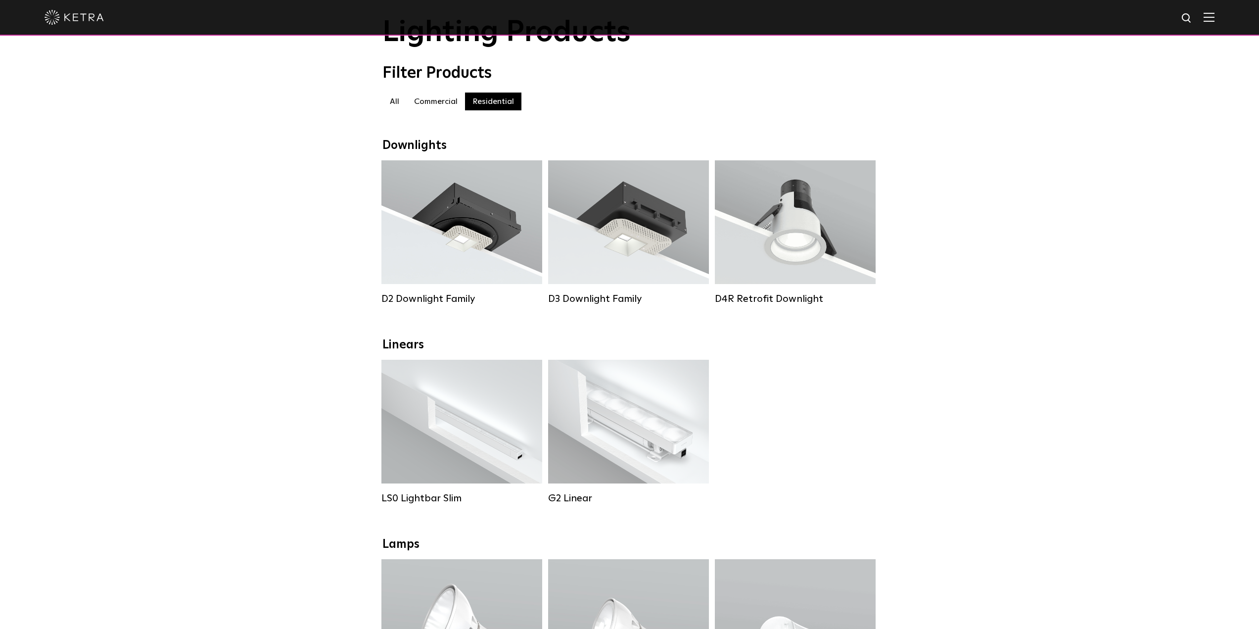
scroll to position [99, 0]
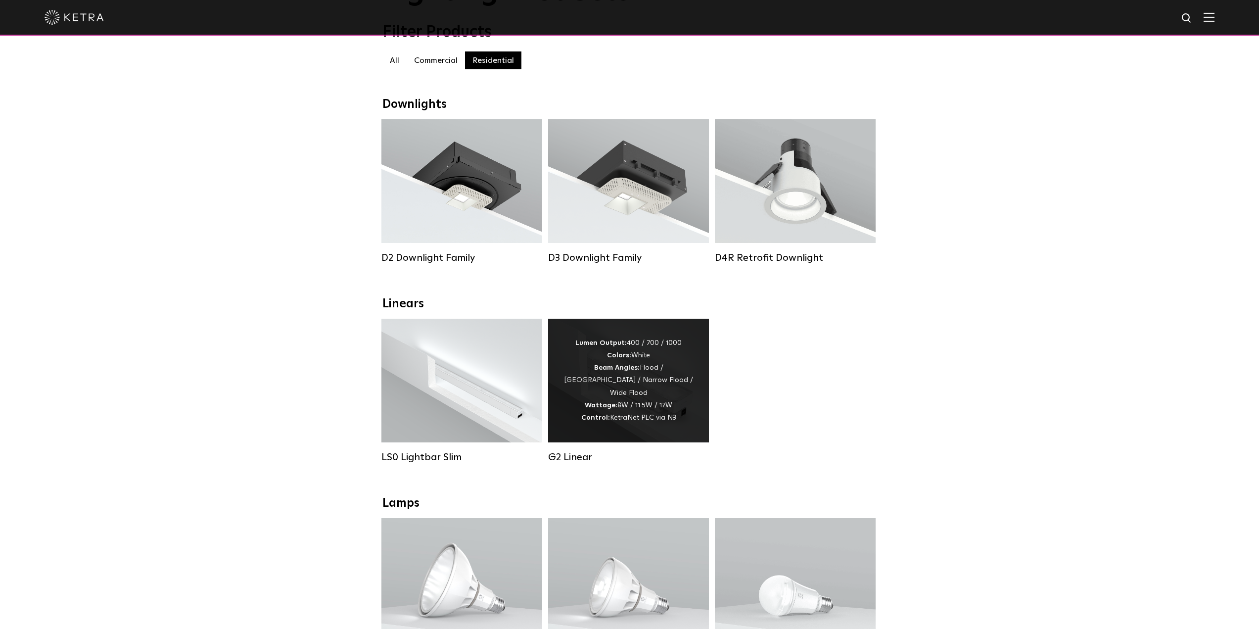
click at [689, 403] on div "Lumen Output: 400 / 700 / 1000 Colors: White Beam Angles: Flood / [GEOGRAPHIC_D…" at bounding box center [628, 380] width 131 height 87
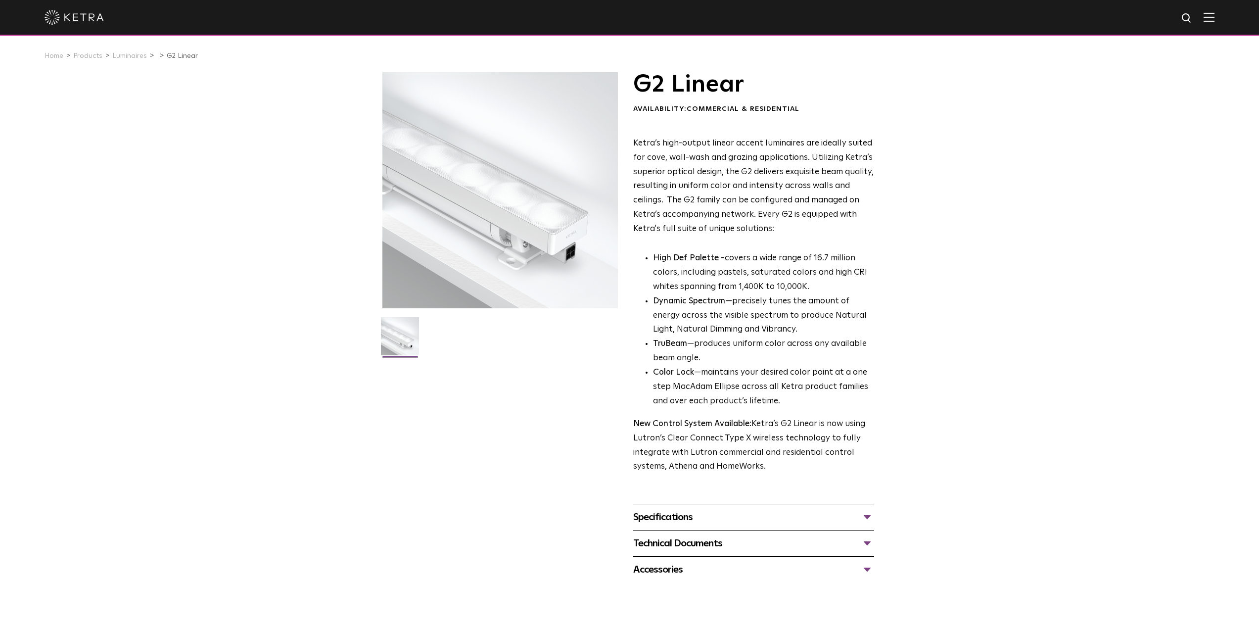
click at [698, 516] on div "Specifications" at bounding box center [753, 517] width 241 height 16
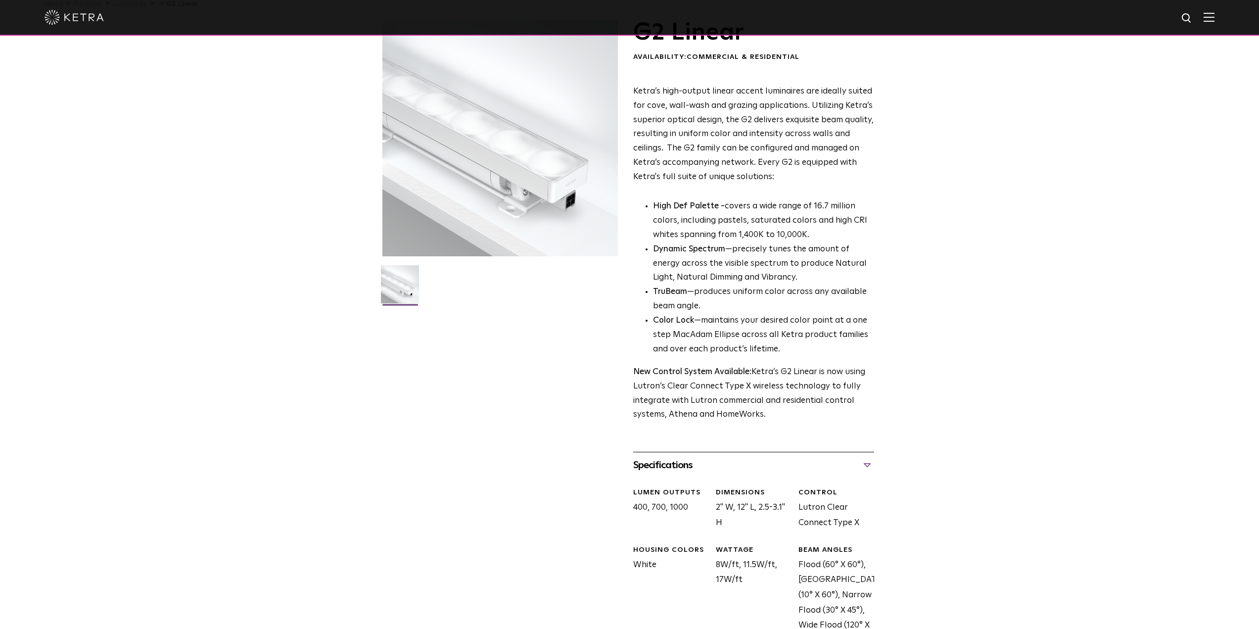
scroll to position [99, 0]
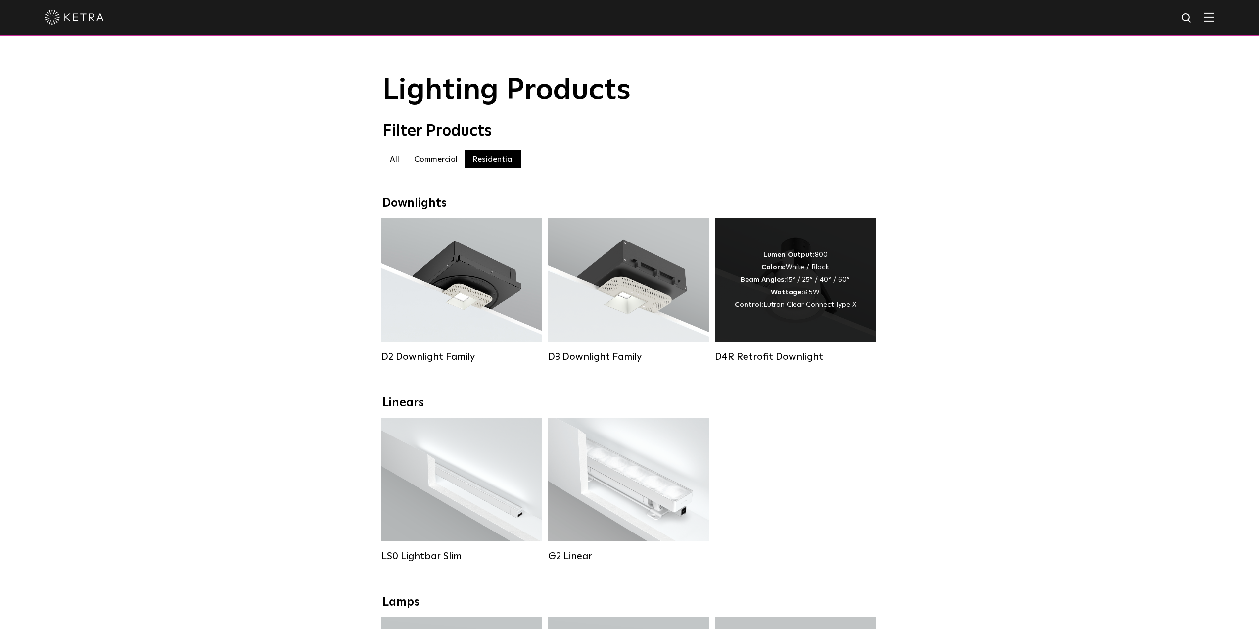
click at [840, 247] on div "Lumen Output: 800 Colors: White / Black Beam Angles: 15° / 25° / 40° / 60° Watt…" at bounding box center [795, 280] width 161 height 124
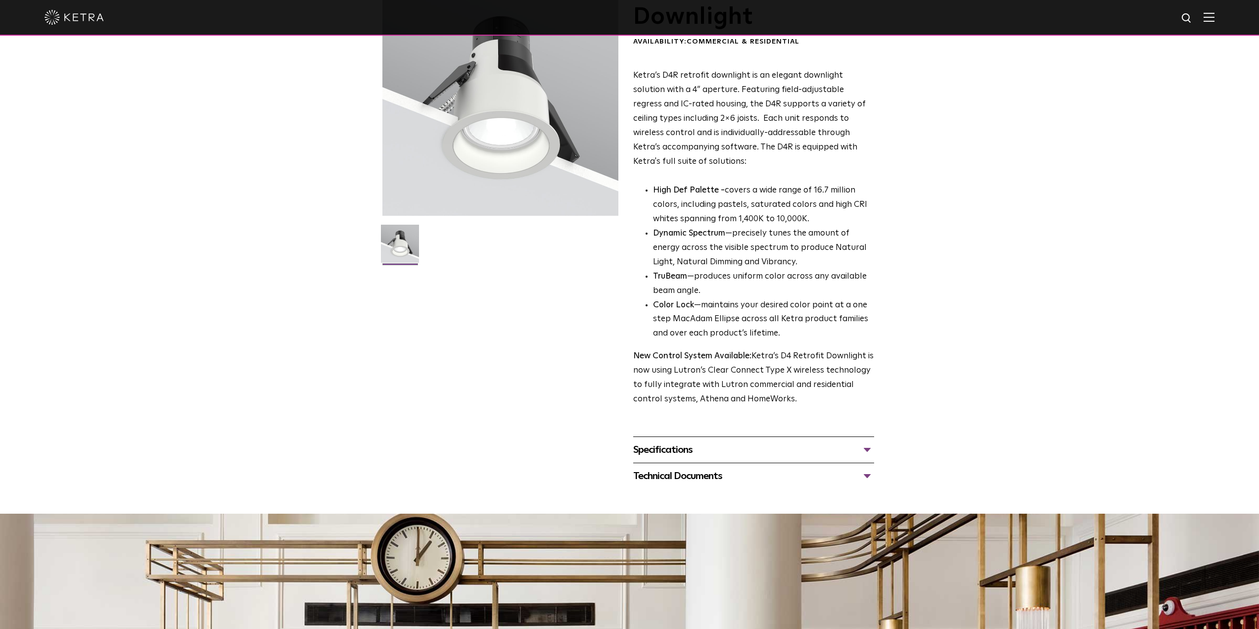
scroll to position [49, 0]
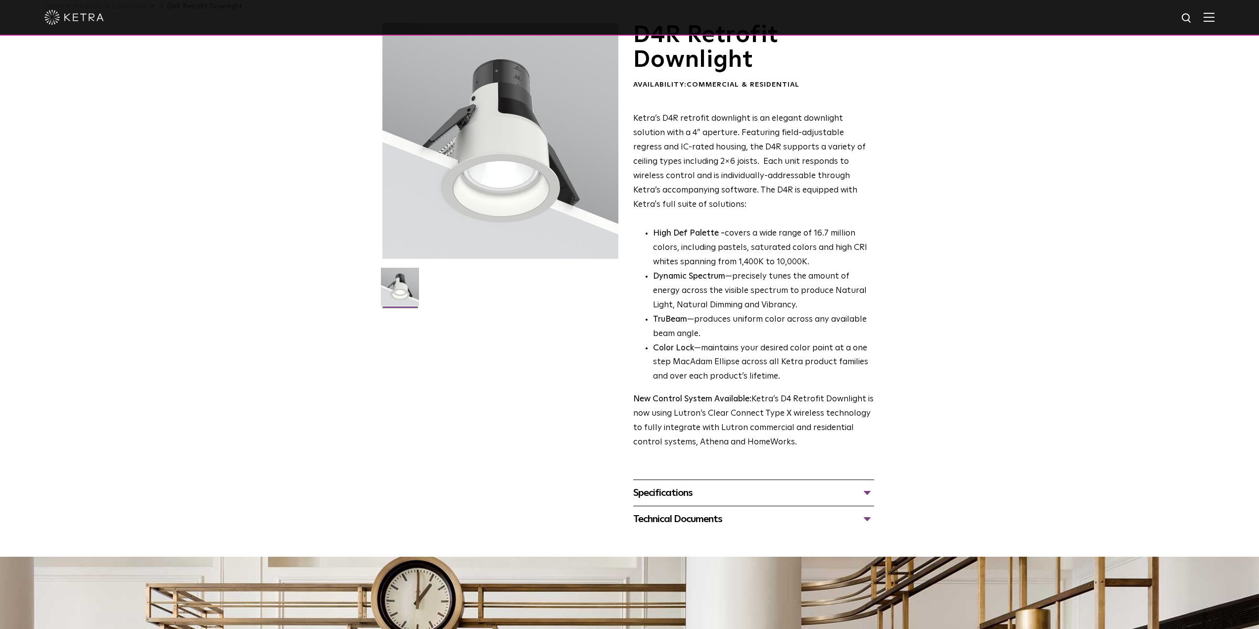
click at [728, 497] on div "Specifications" at bounding box center [753, 493] width 241 height 16
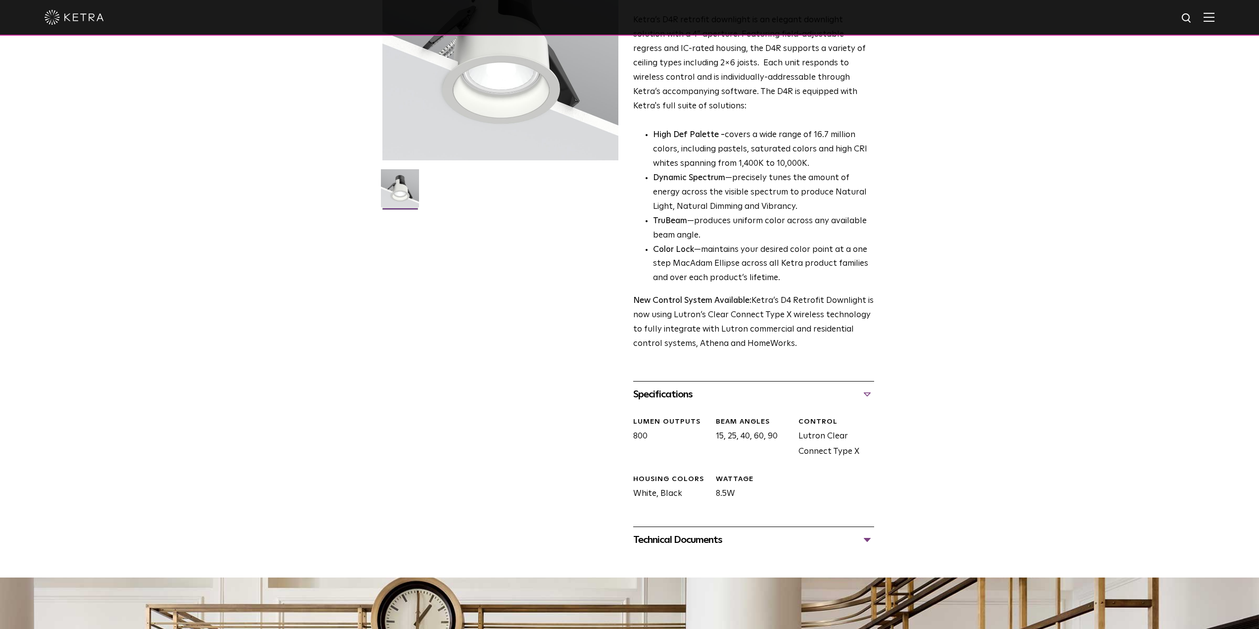
scroll to position [148, 0]
click at [817, 539] on div "Technical Documents" at bounding box center [753, 539] width 241 height 16
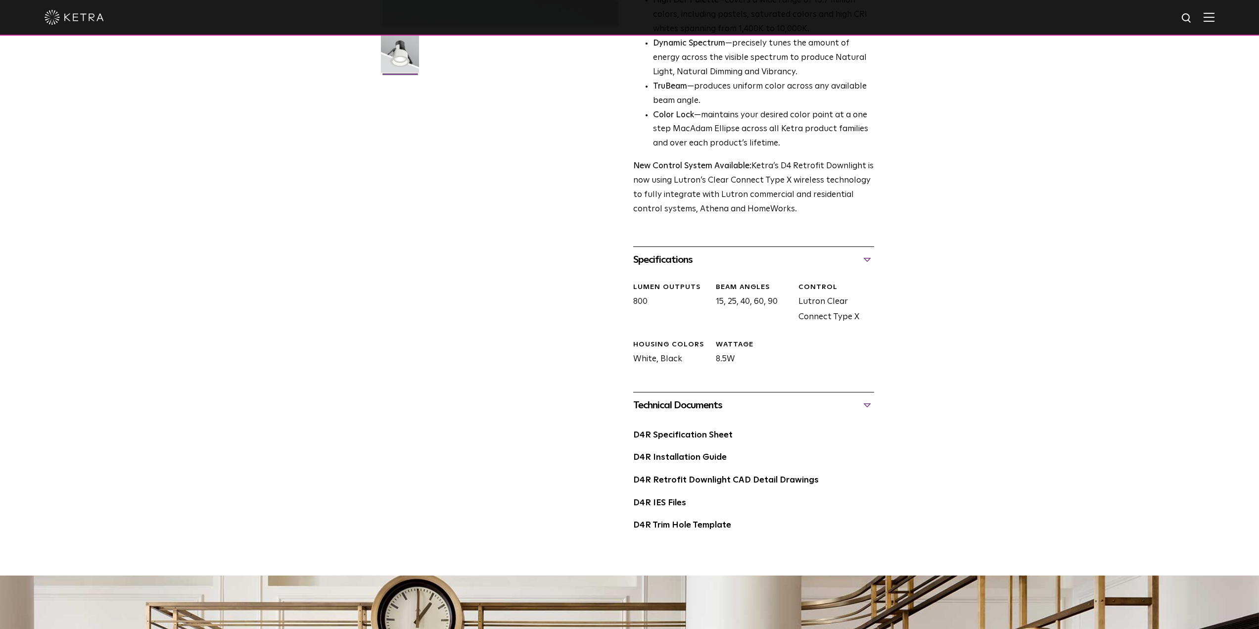
scroll to position [247, 0]
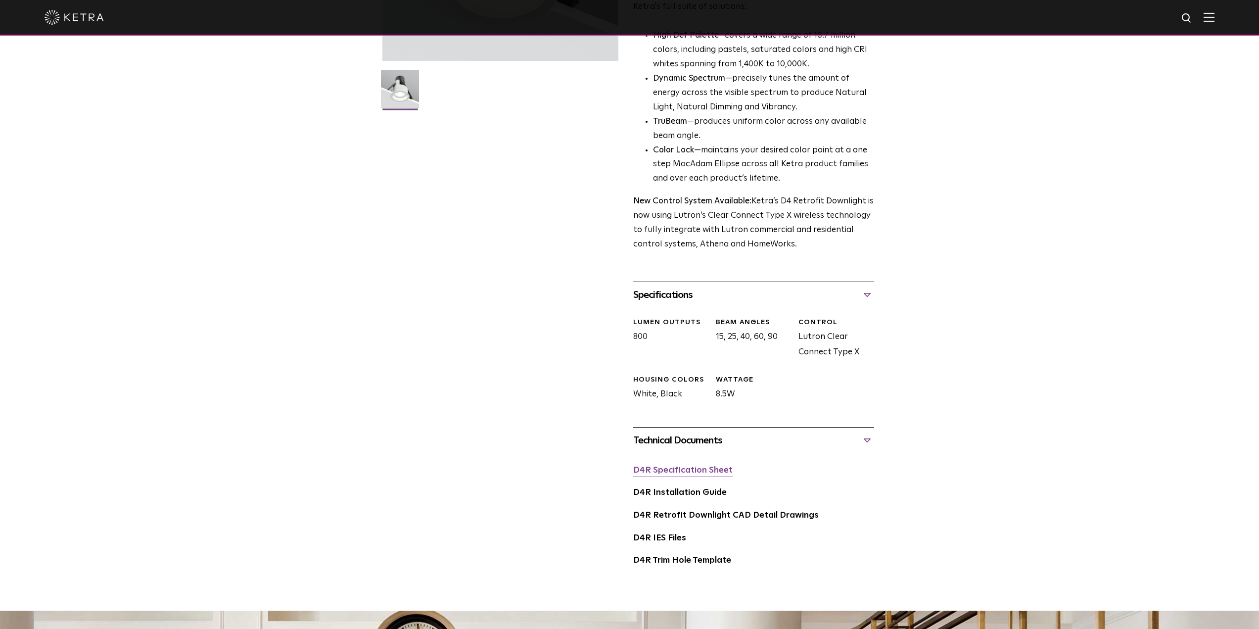
click at [709, 471] on link "D4R Specification Sheet" at bounding box center [682, 470] width 99 height 8
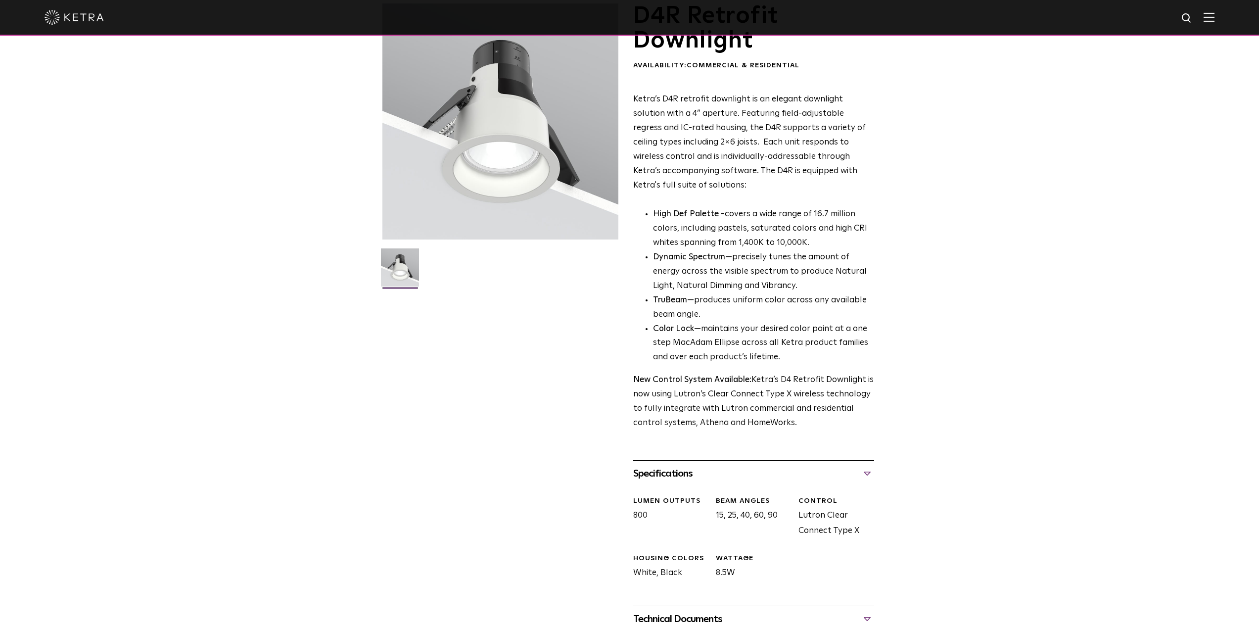
scroll to position [0, 0]
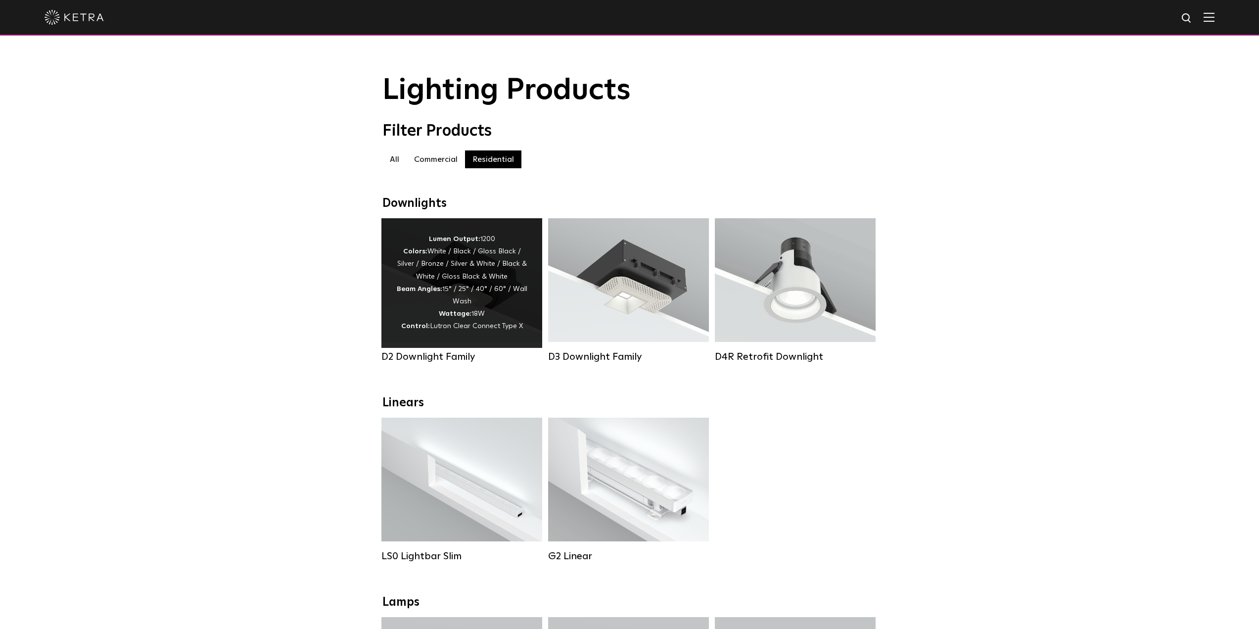
click at [491, 329] on span "Lutron Clear Connect Type X" at bounding box center [476, 325] width 93 height 7
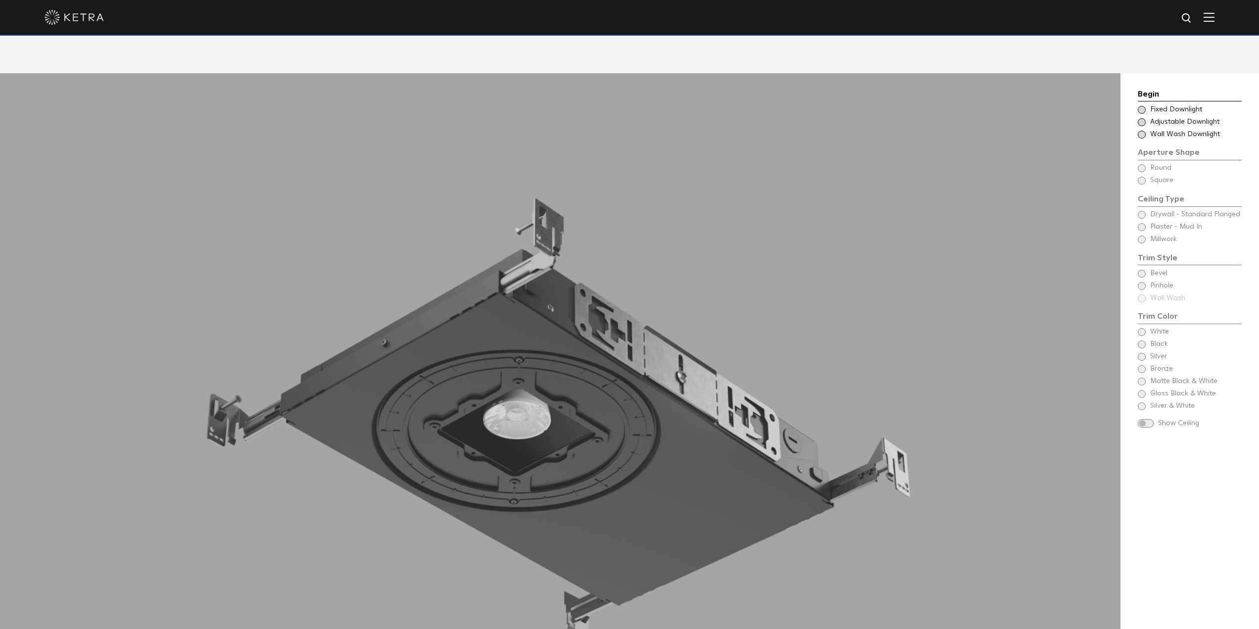
scroll to position [989, 0]
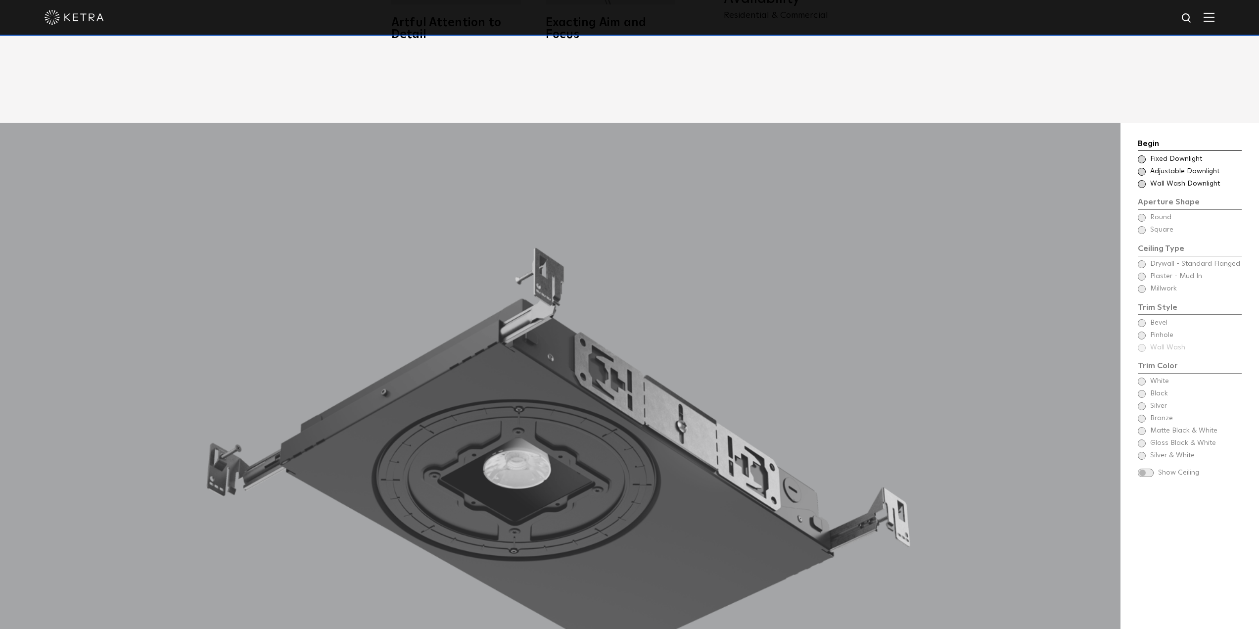
click at [1142, 155] on span at bounding box center [1141, 159] width 8 height 8
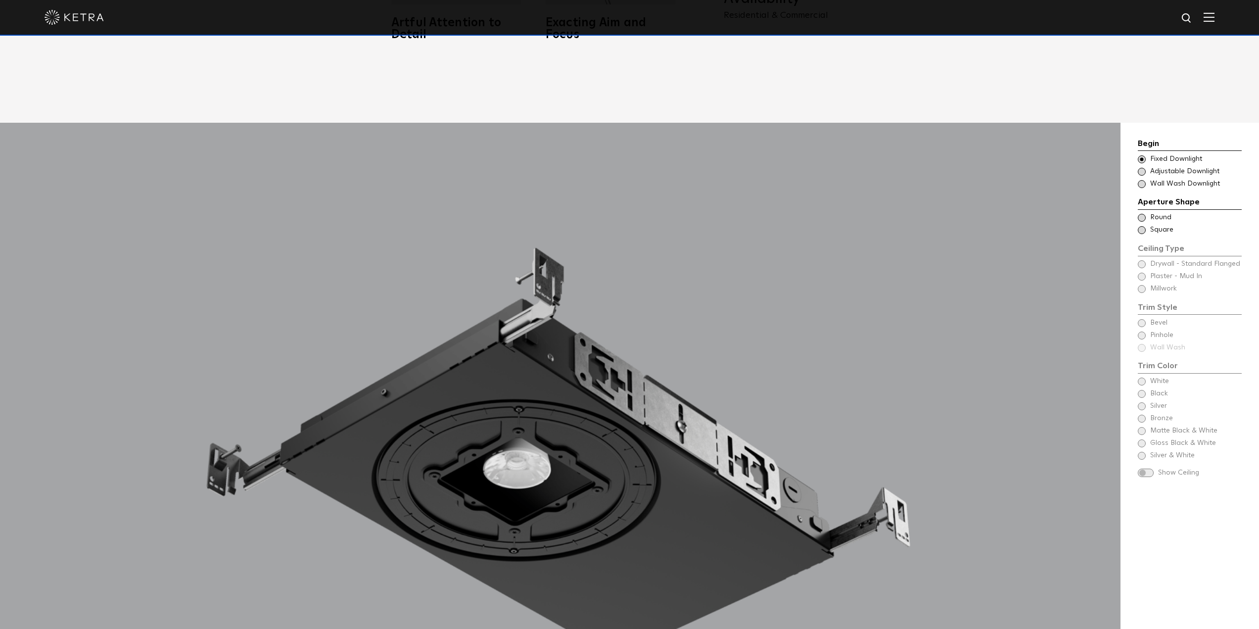
click at [1142, 168] on span at bounding box center [1141, 172] width 8 height 8
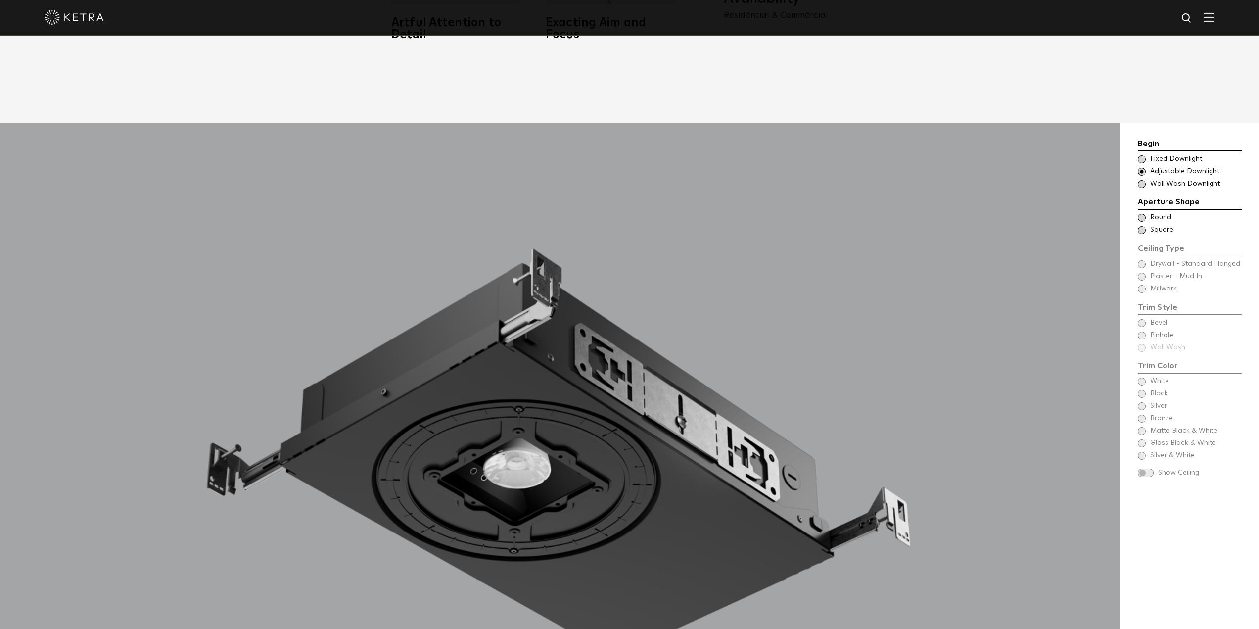
click at [1143, 154] on div "Choose Aperture Shape Fixed Downlight" at bounding box center [1189, 159] width 104 height 10
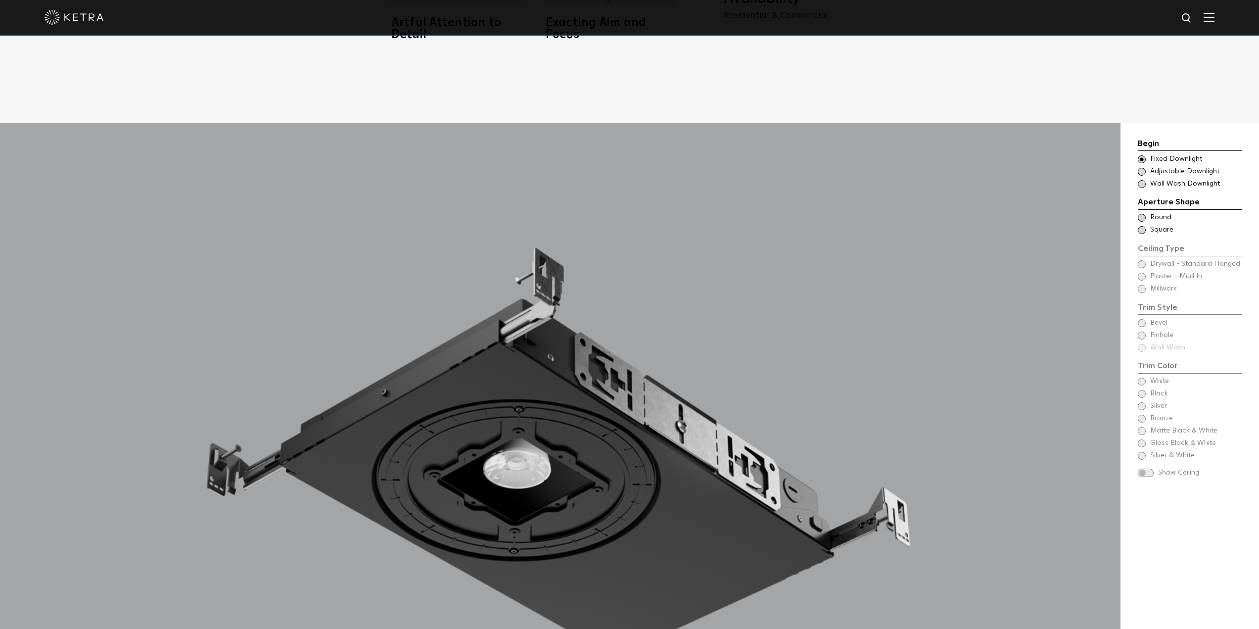
click at [1140, 180] on span at bounding box center [1141, 184] width 8 height 8
click at [1140, 155] on span at bounding box center [1141, 159] width 8 height 8
click at [1143, 214] on span at bounding box center [1141, 218] width 8 height 8
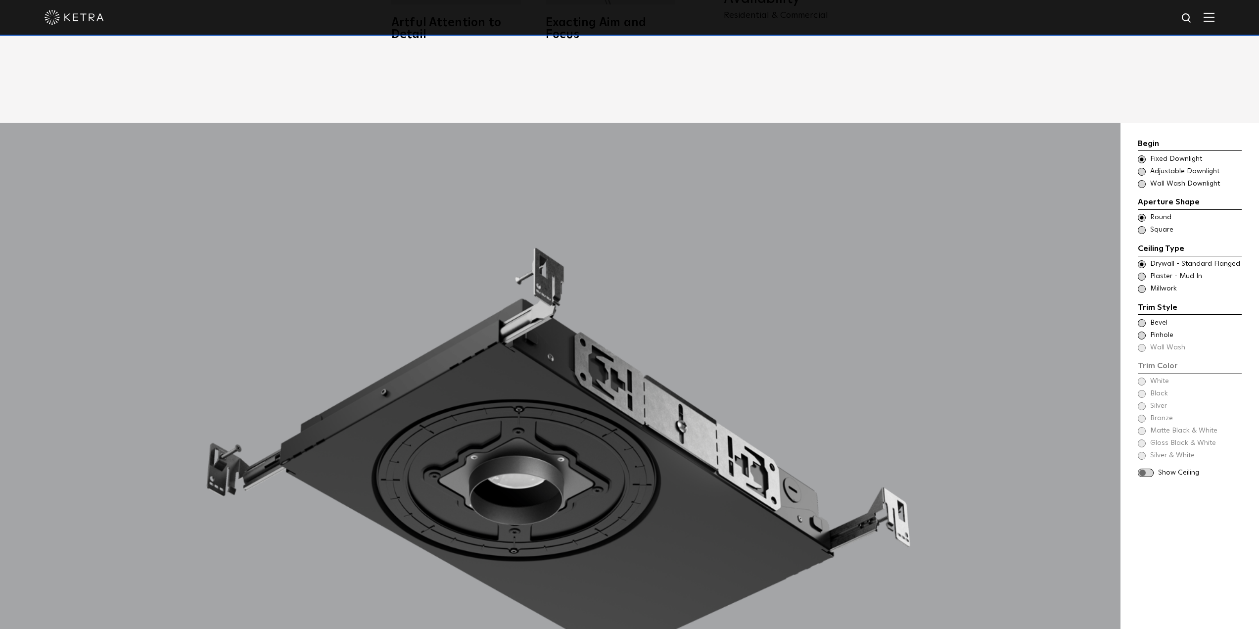
click at [1140, 272] on span at bounding box center [1141, 276] width 8 height 8
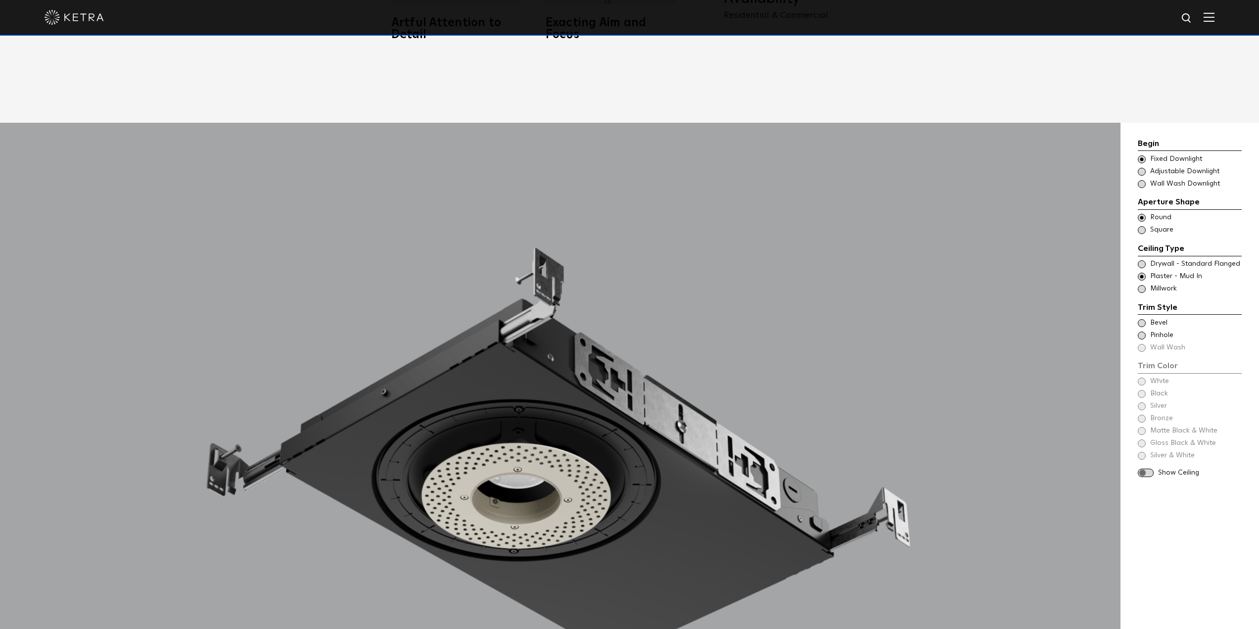
click at [1140, 260] on span at bounding box center [1141, 264] width 8 height 8
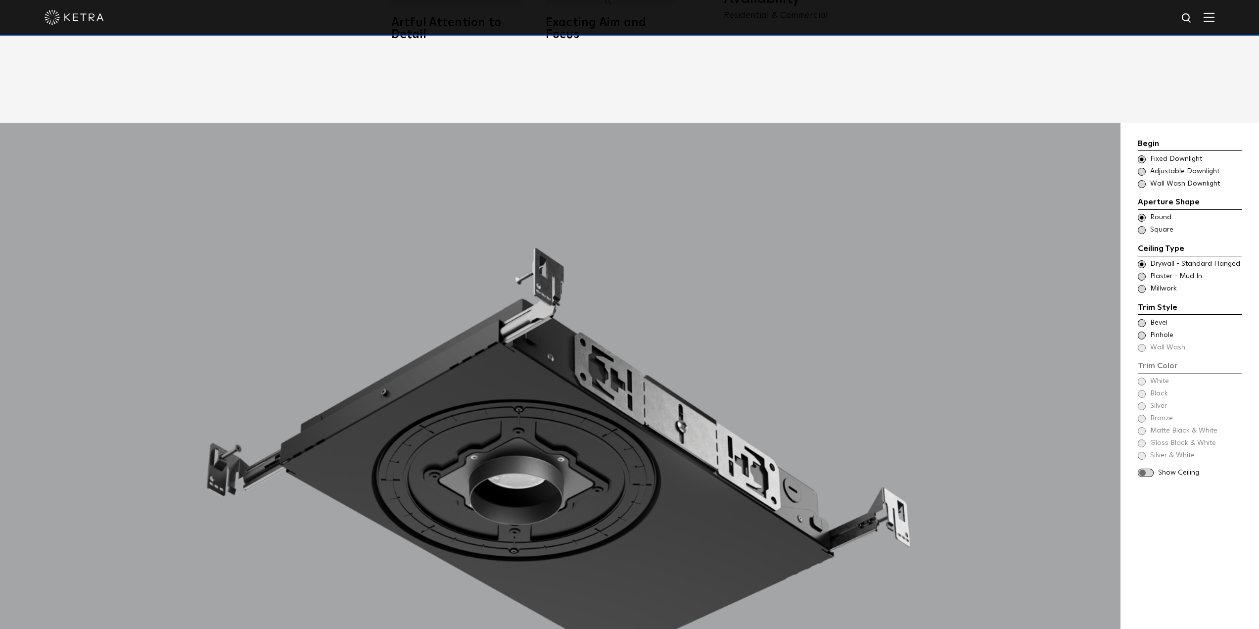
click at [1142, 272] on span at bounding box center [1141, 276] width 8 height 8
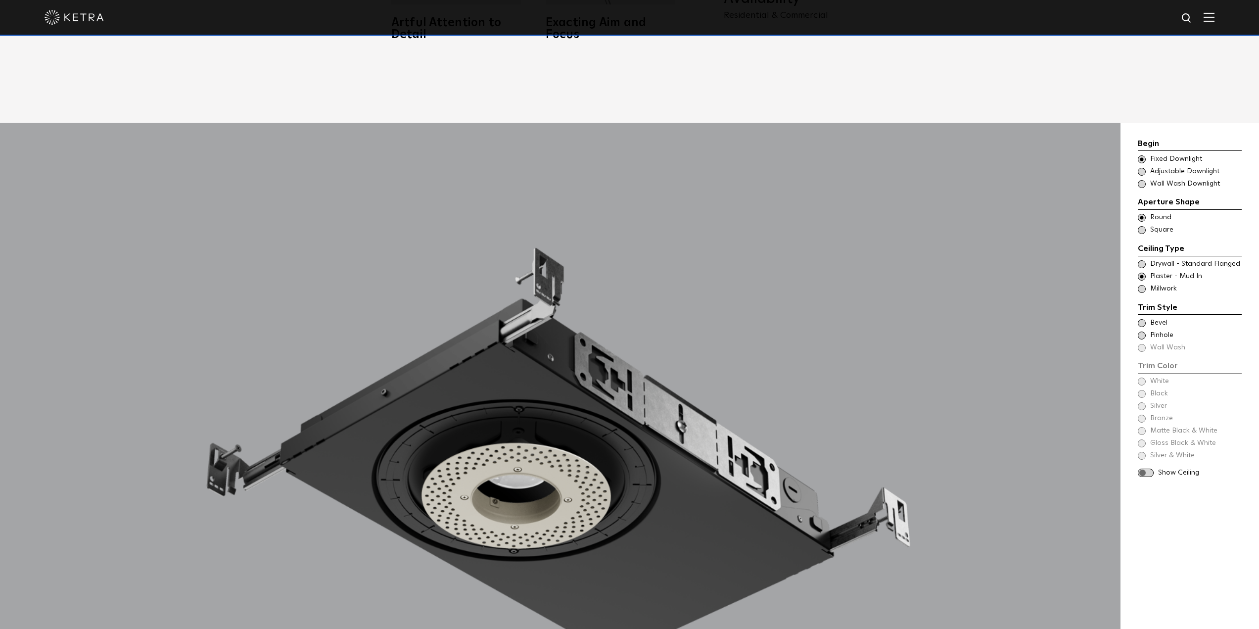
click at [1141, 285] on span at bounding box center [1141, 289] width 8 height 8
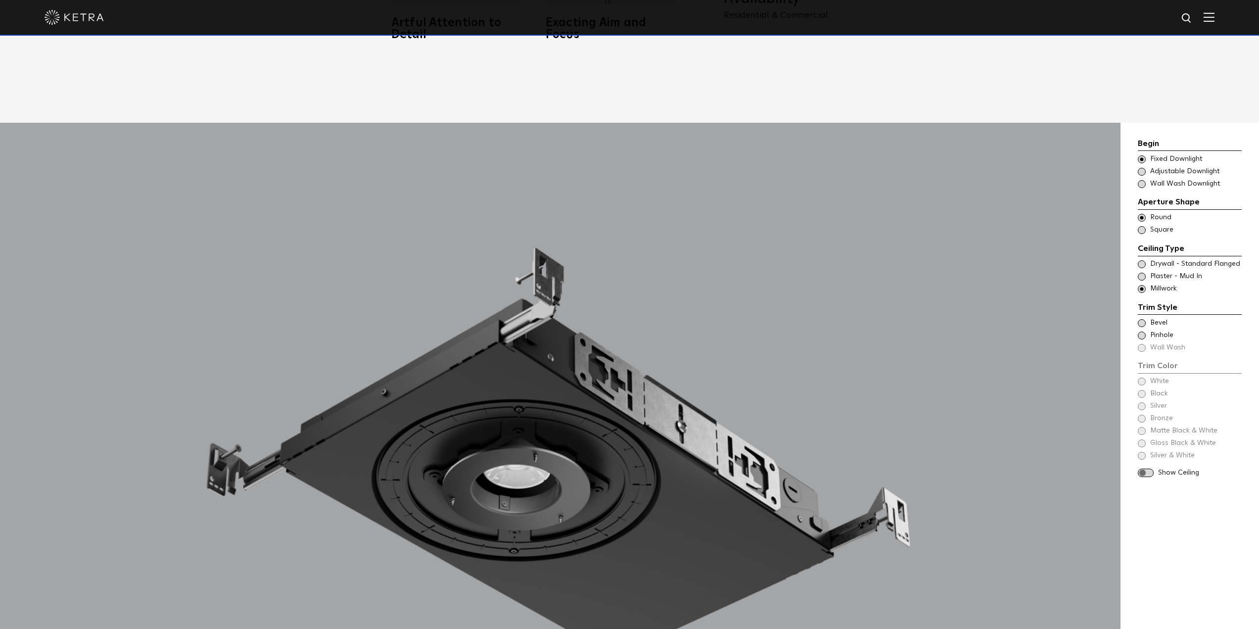
click at [1142, 272] on span at bounding box center [1141, 276] width 8 height 8
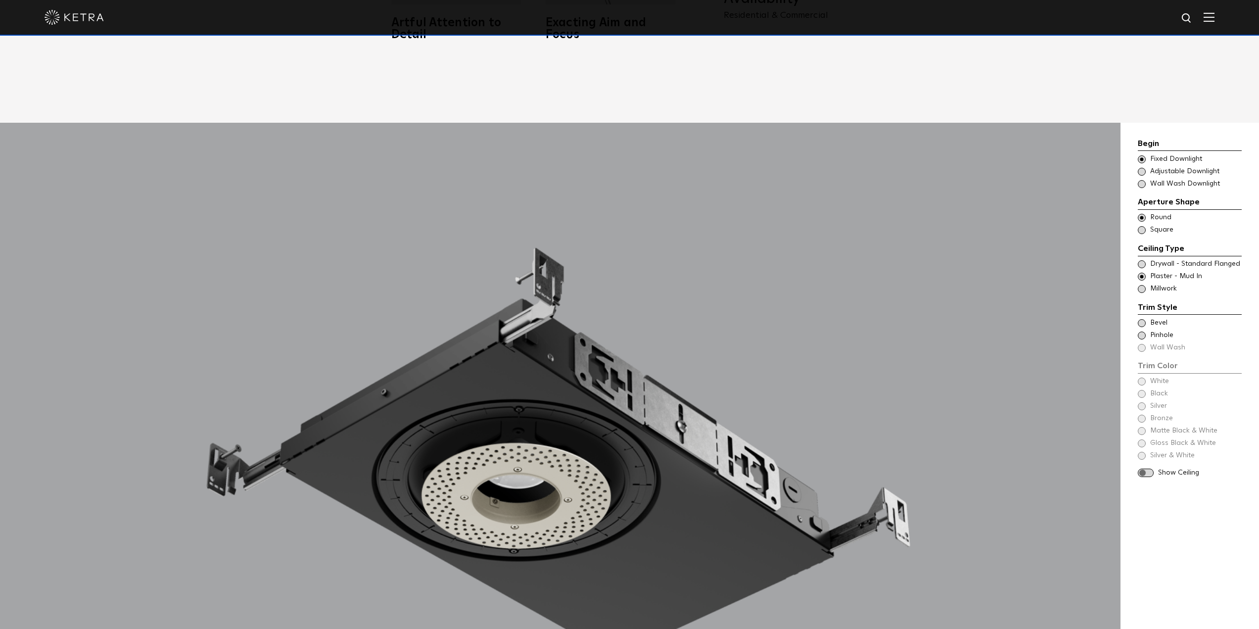
click at [1143, 319] on span at bounding box center [1141, 323] width 8 height 8
click at [1140, 331] on span at bounding box center [1141, 335] width 8 height 8
click at [1142, 319] on span at bounding box center [1141, 323] width 8 height 8
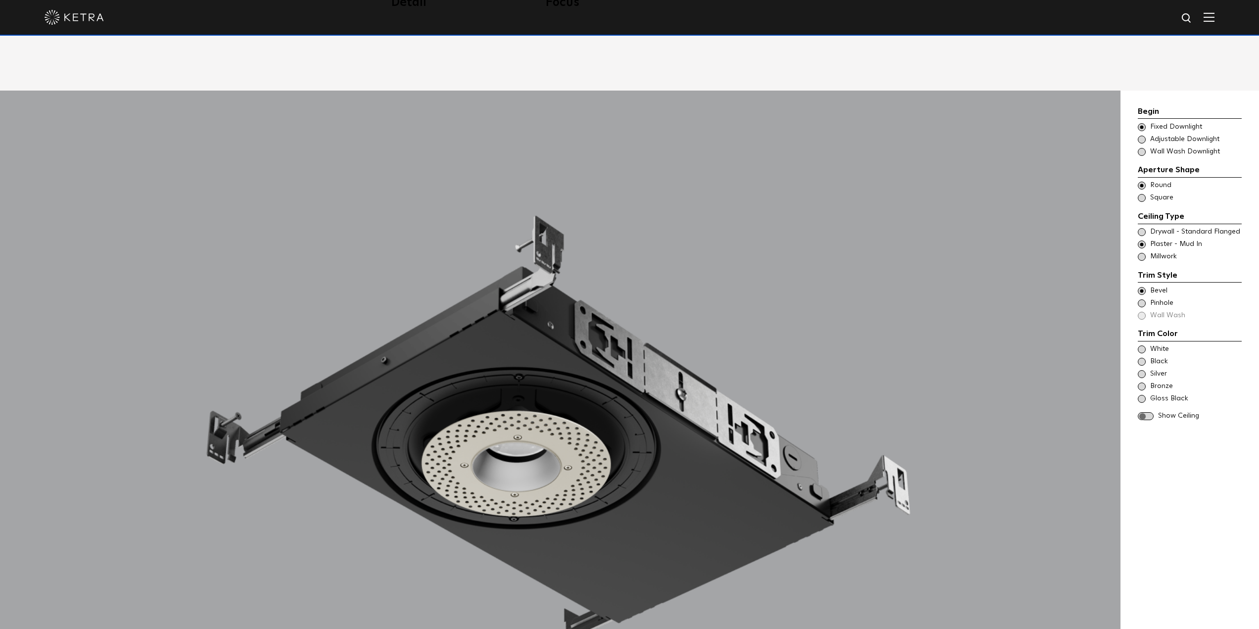
scroll to position [1038, 0]
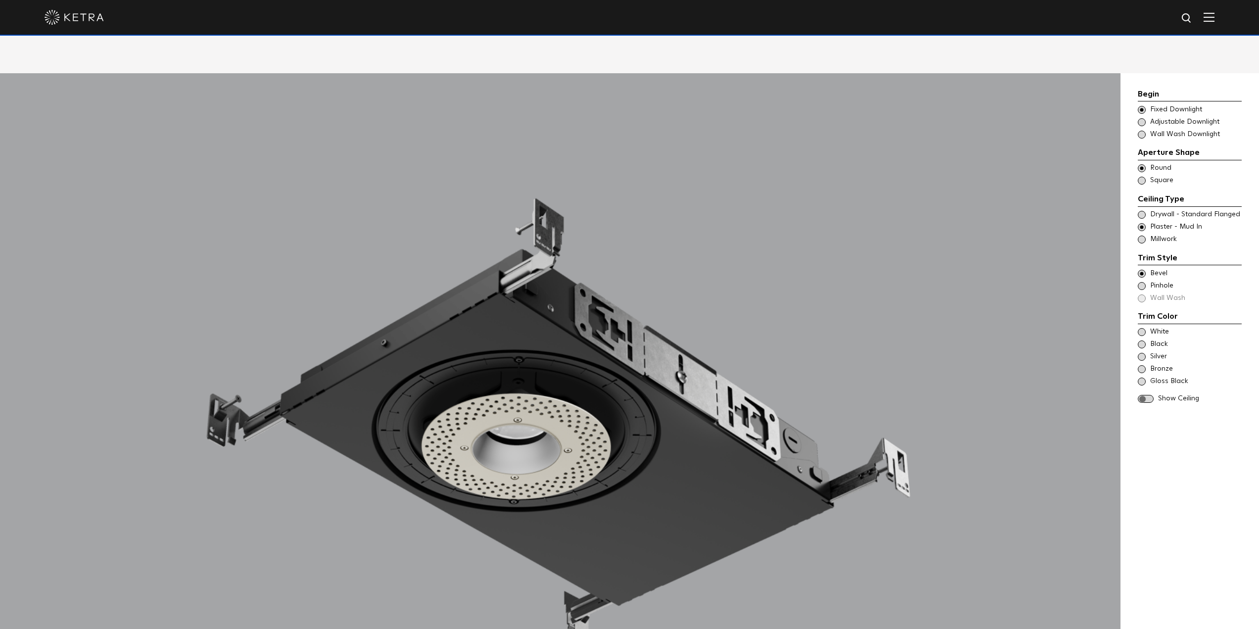
click at [1146, 339] on div "Black" at bounding box center [1189, 344] width 104 height 10
click at [1139, 377] on span at bounding box center [1141, 381] width 8 height 8
click at [1145, 327] on div "White" at bounding box center [1189, 332] width 104 height 10
click at [1140, 340] on span at bounding box center [1141, 344] width 8 height 8
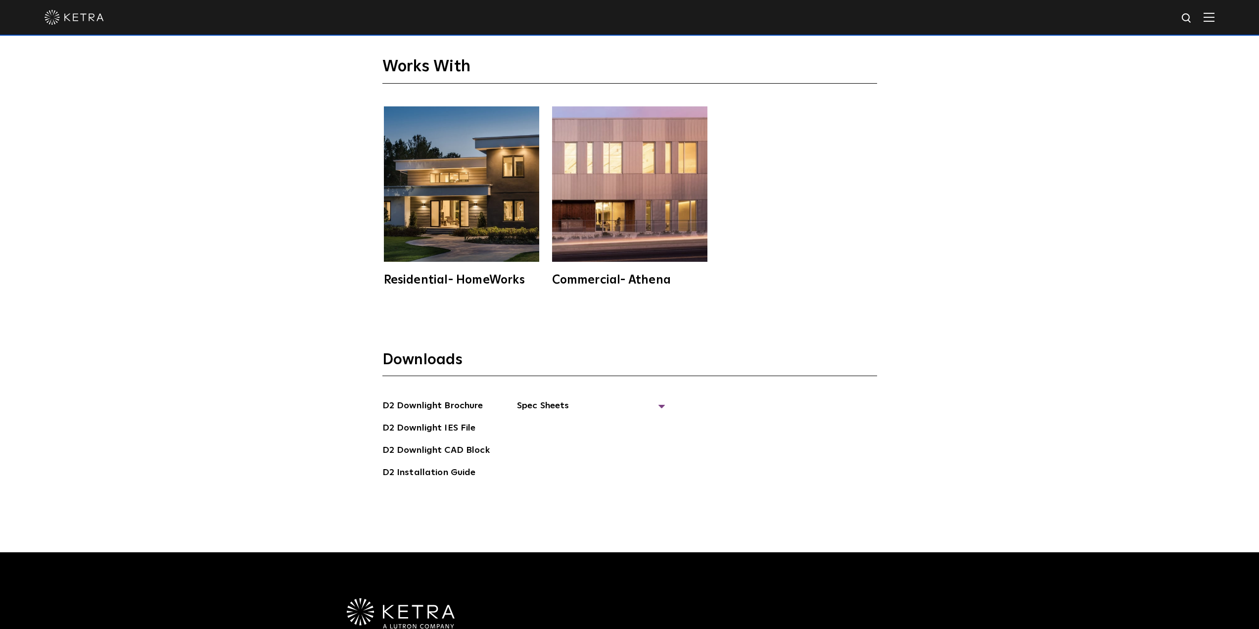
scroll to position [3165, 0]
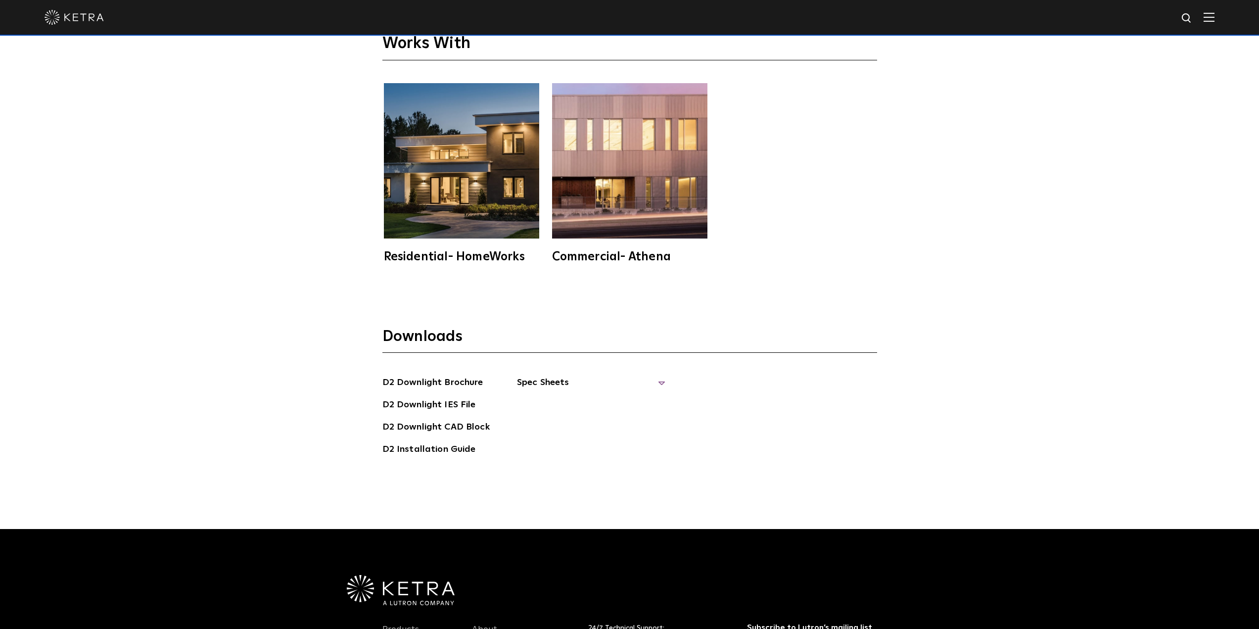
click at [637, 375] on span "Spec Sheets" at bounding box center [591, 386] width 148 height 22
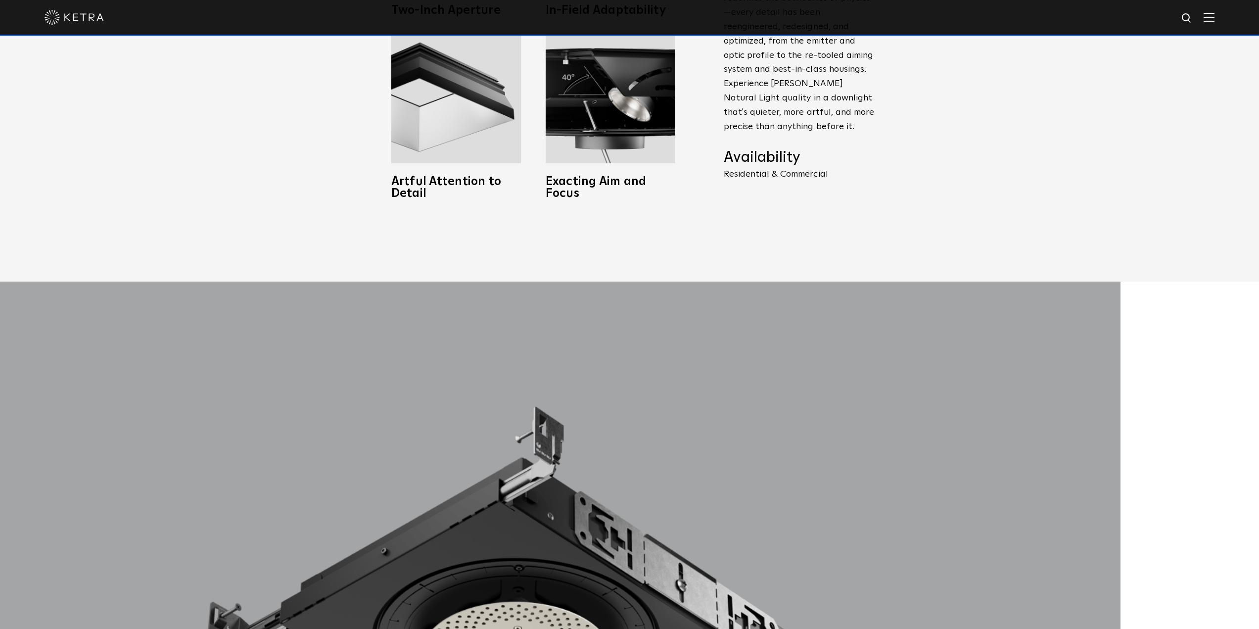
scroll to position [0, 0]
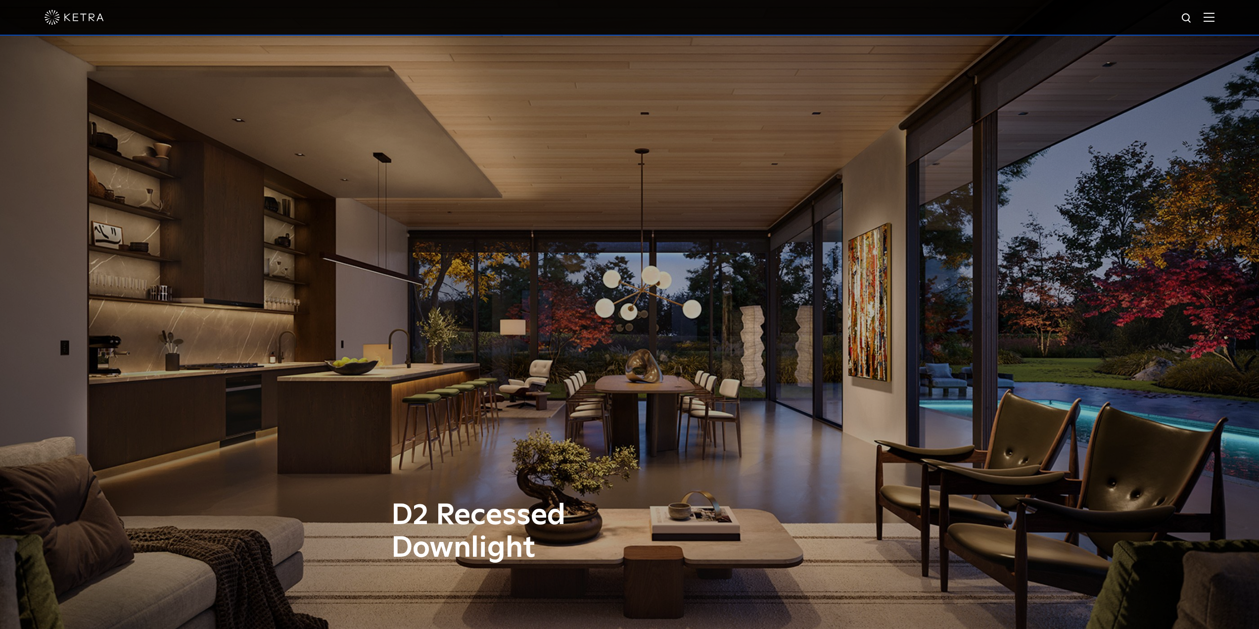
drag, startPoint x: 1075, startPoint y: 395, endPoint x: 824, endPoint y: 133, distance: 362.7
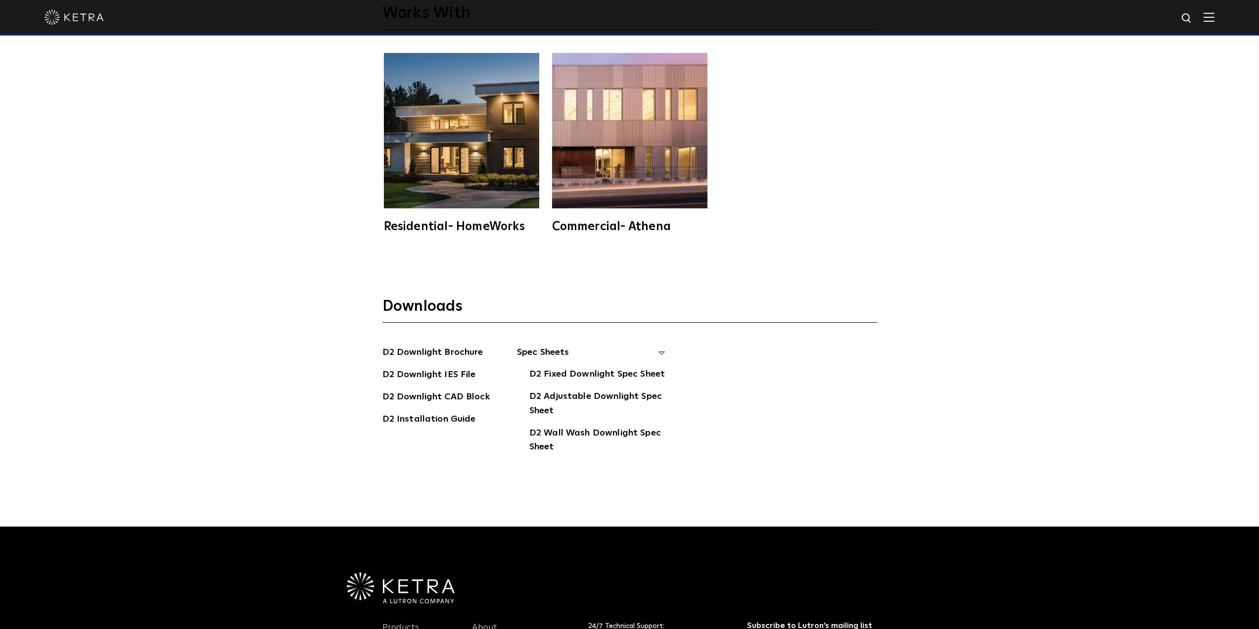
scroll to position [3363, 0]
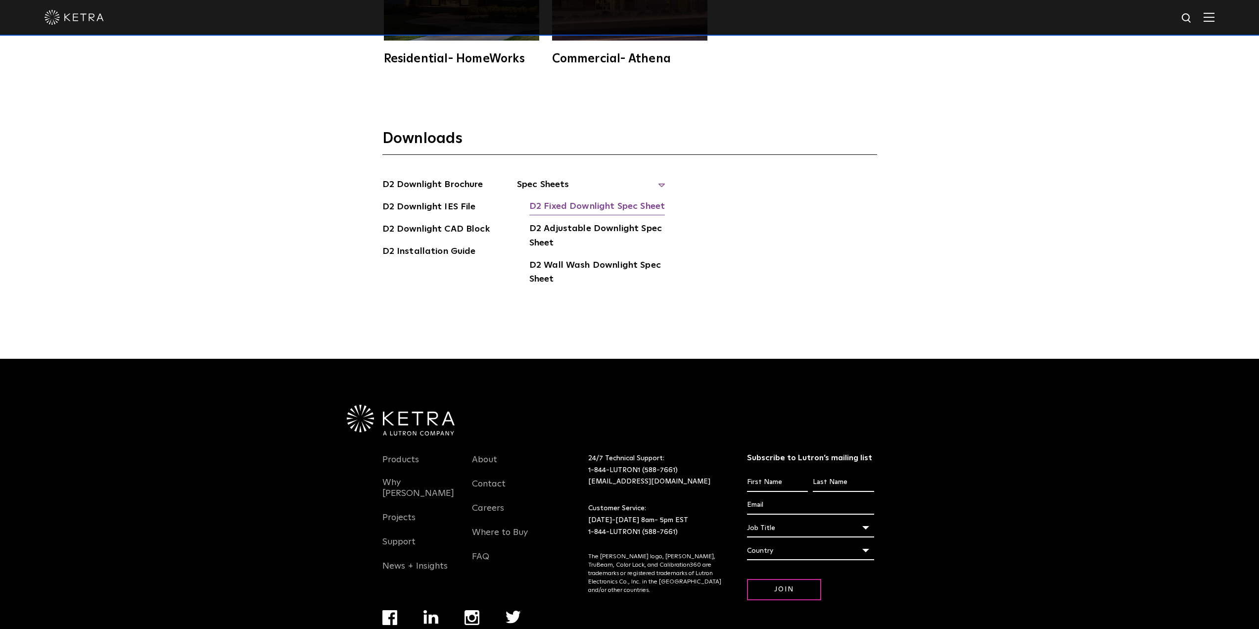
click at [578, 199] on link "D2 Fixed Downlight Spec Sheet" at bounding box center [596, 207] width 135 height 16
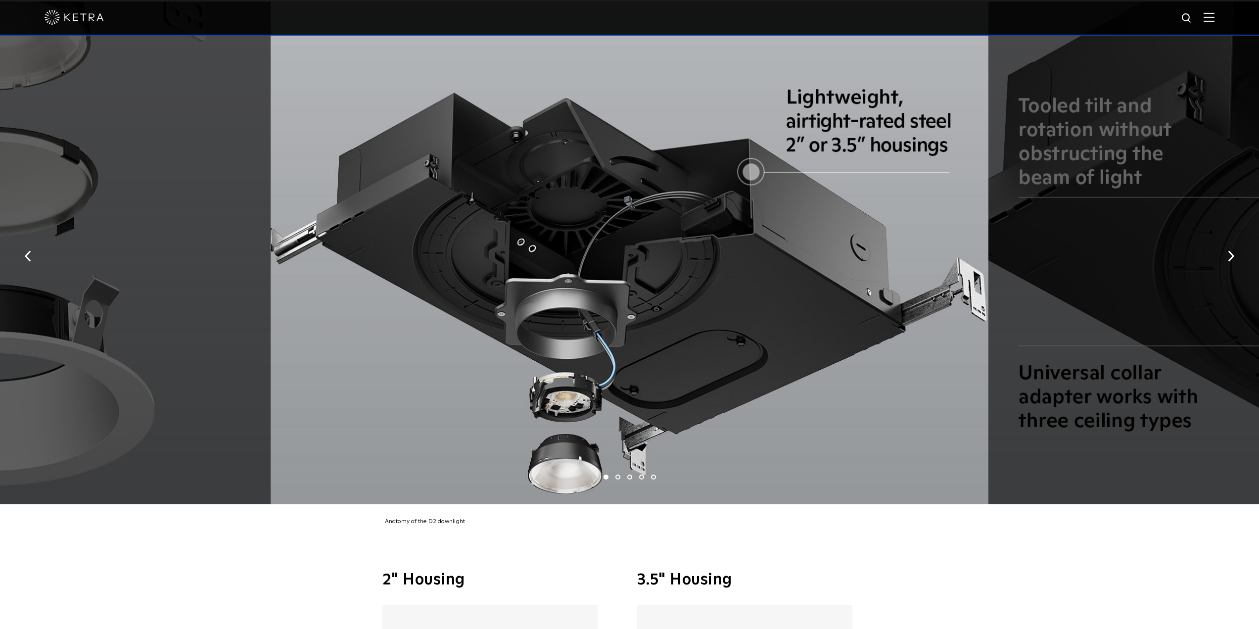
scroll to position [2077, 0]
